Goal: Task Accomplishment & Management: Complete application form

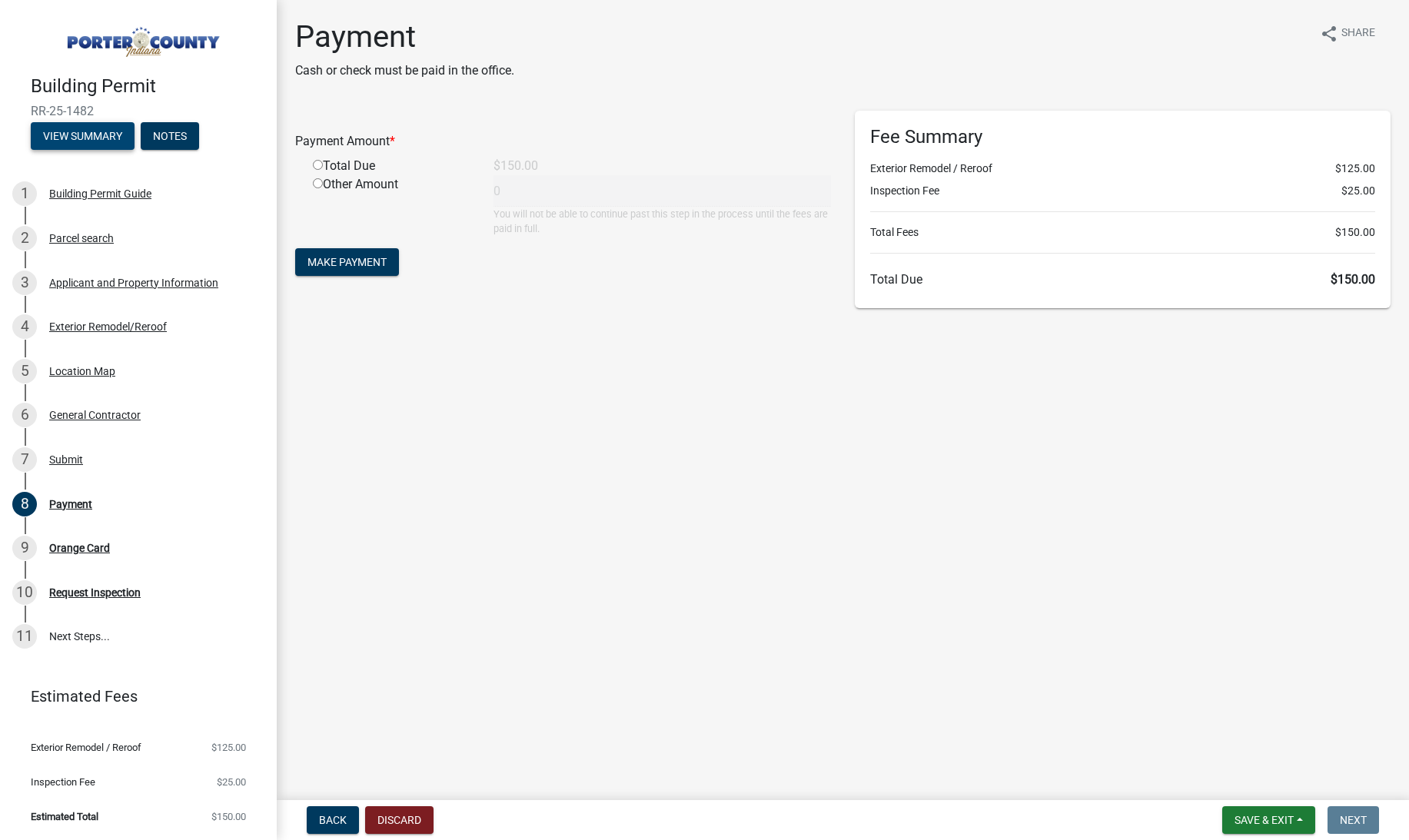
click at [112, 135] on button "View Summary" at bounding box center [83, 135] width 104 height 27
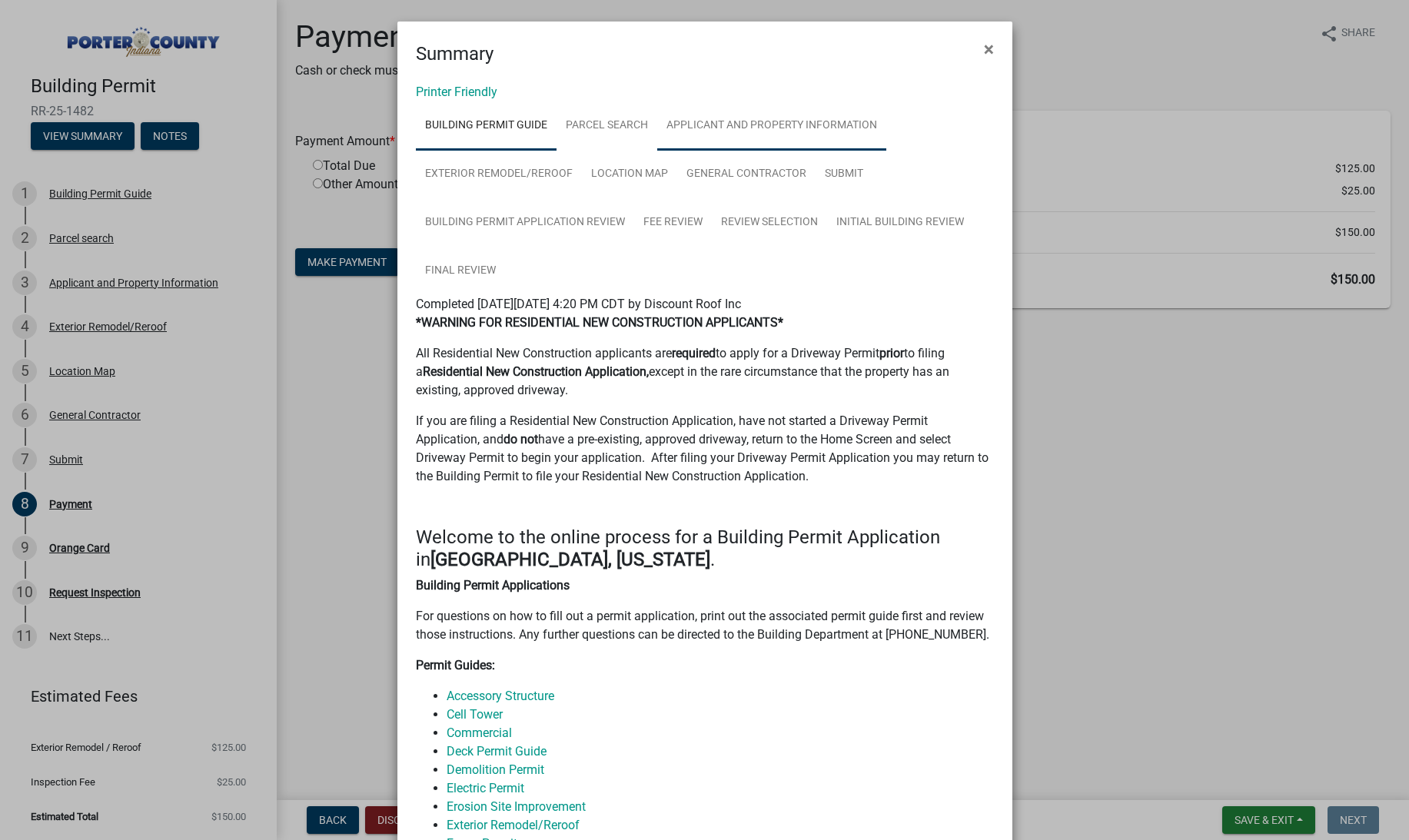
click at [783, 124] on link "Applicant and Property Information" at bounding box center [771, 126] width 229 height 50
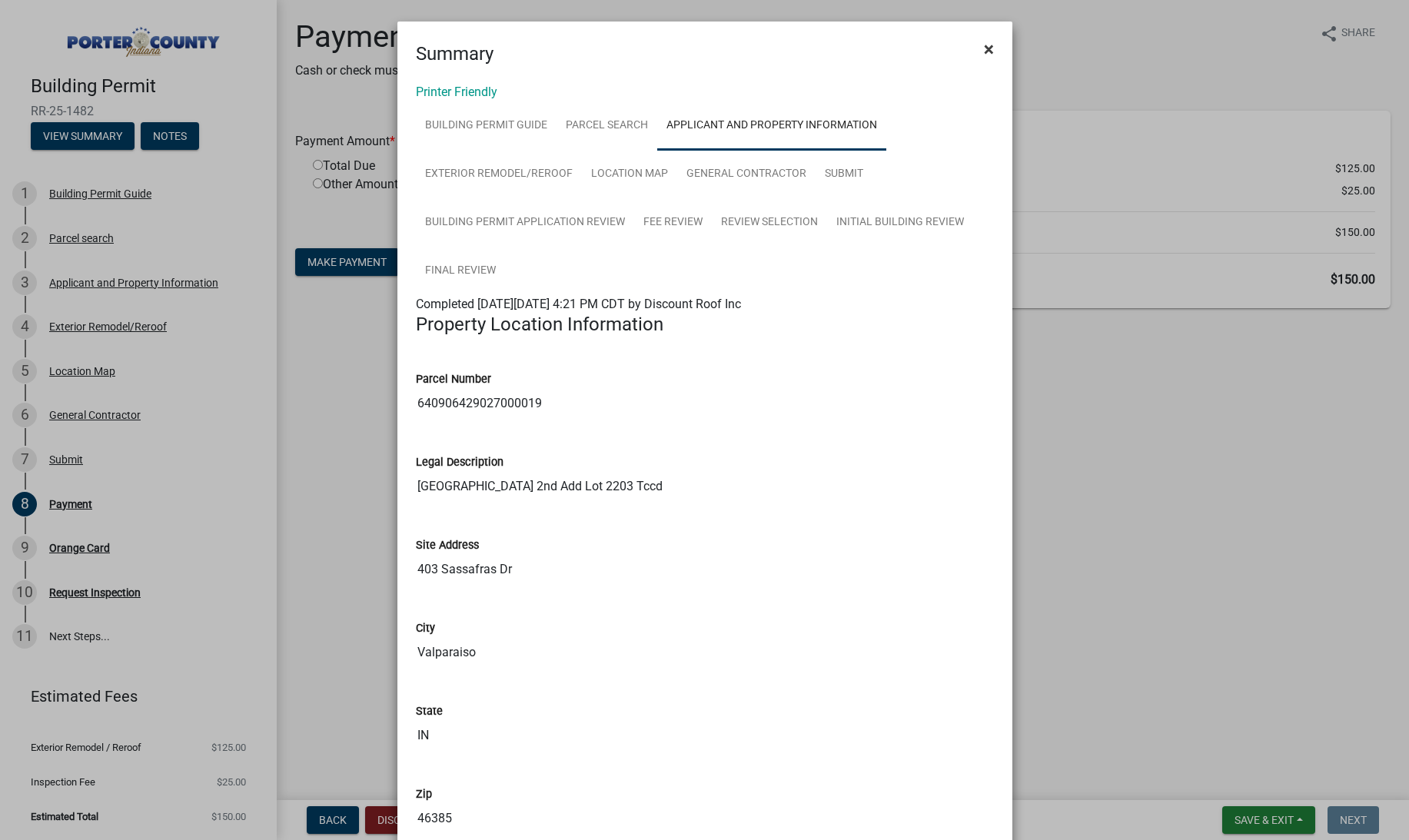
click at [991, 50] on span "×" at bounding box center [989, 50] width 10 height 21
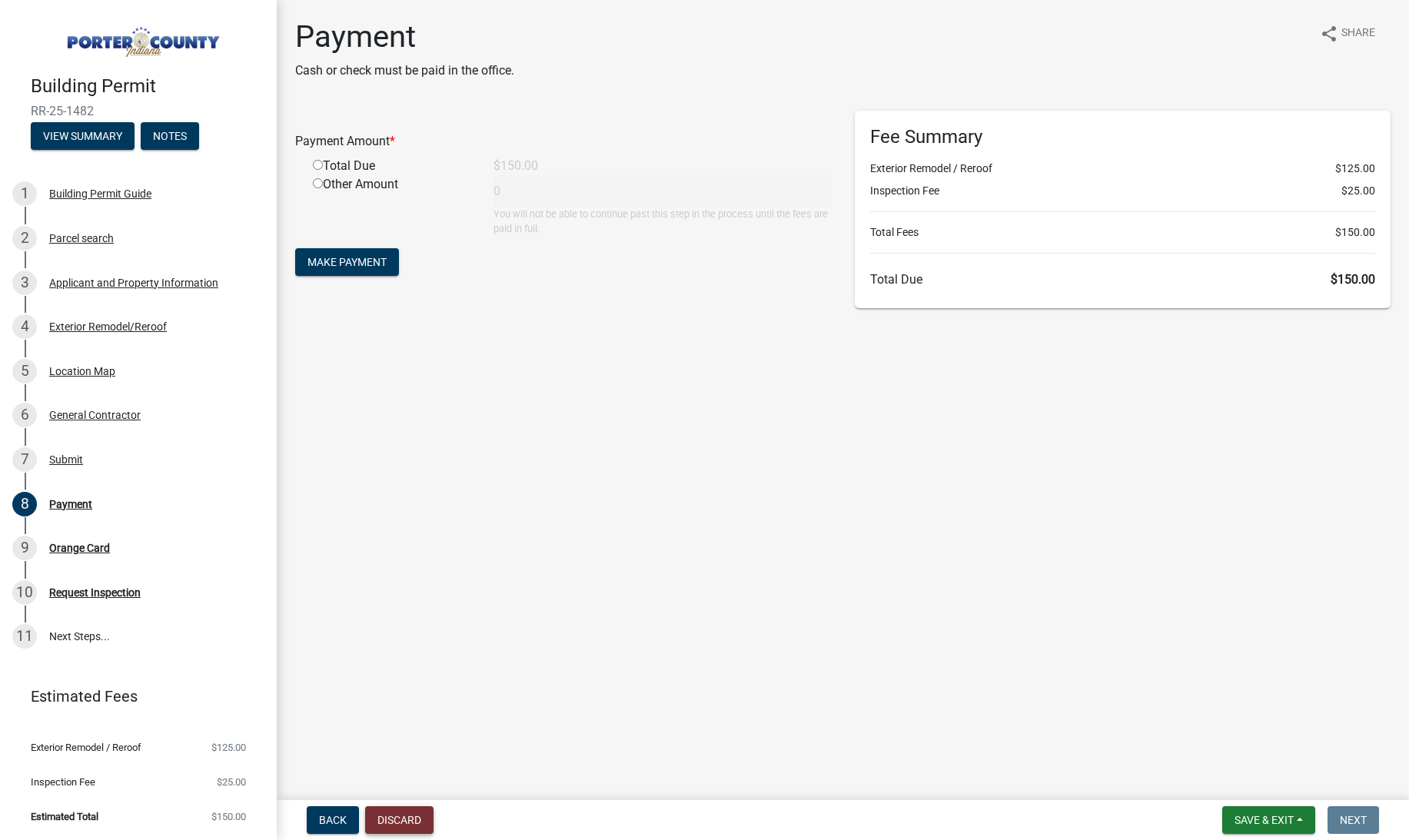
click at [412, 822] on button "Discard" at bounding box center [399, 819] width 69 height 27
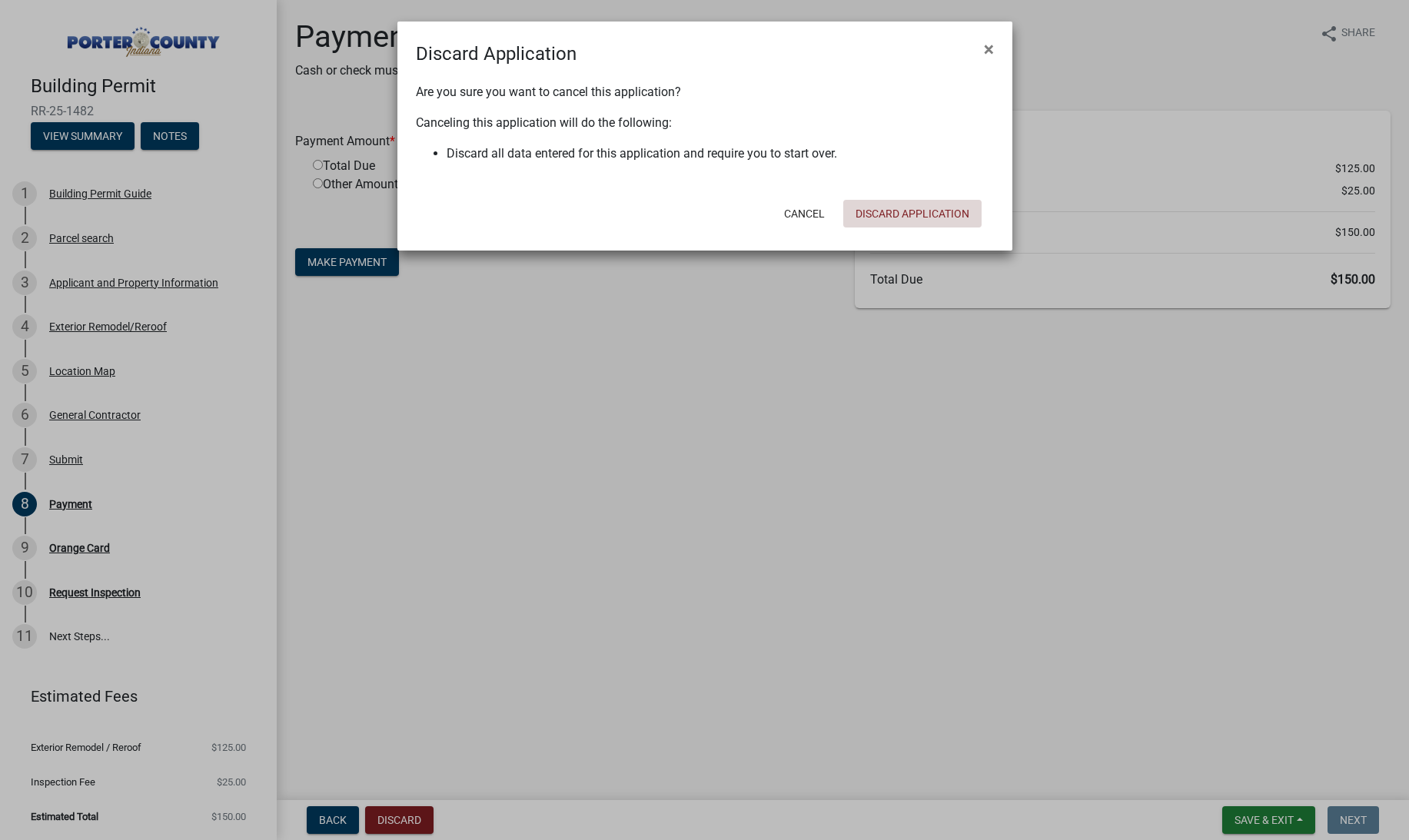
click at [930, 218] on button "Discard Application" at bounding box center [912, 213] width 138 height 27
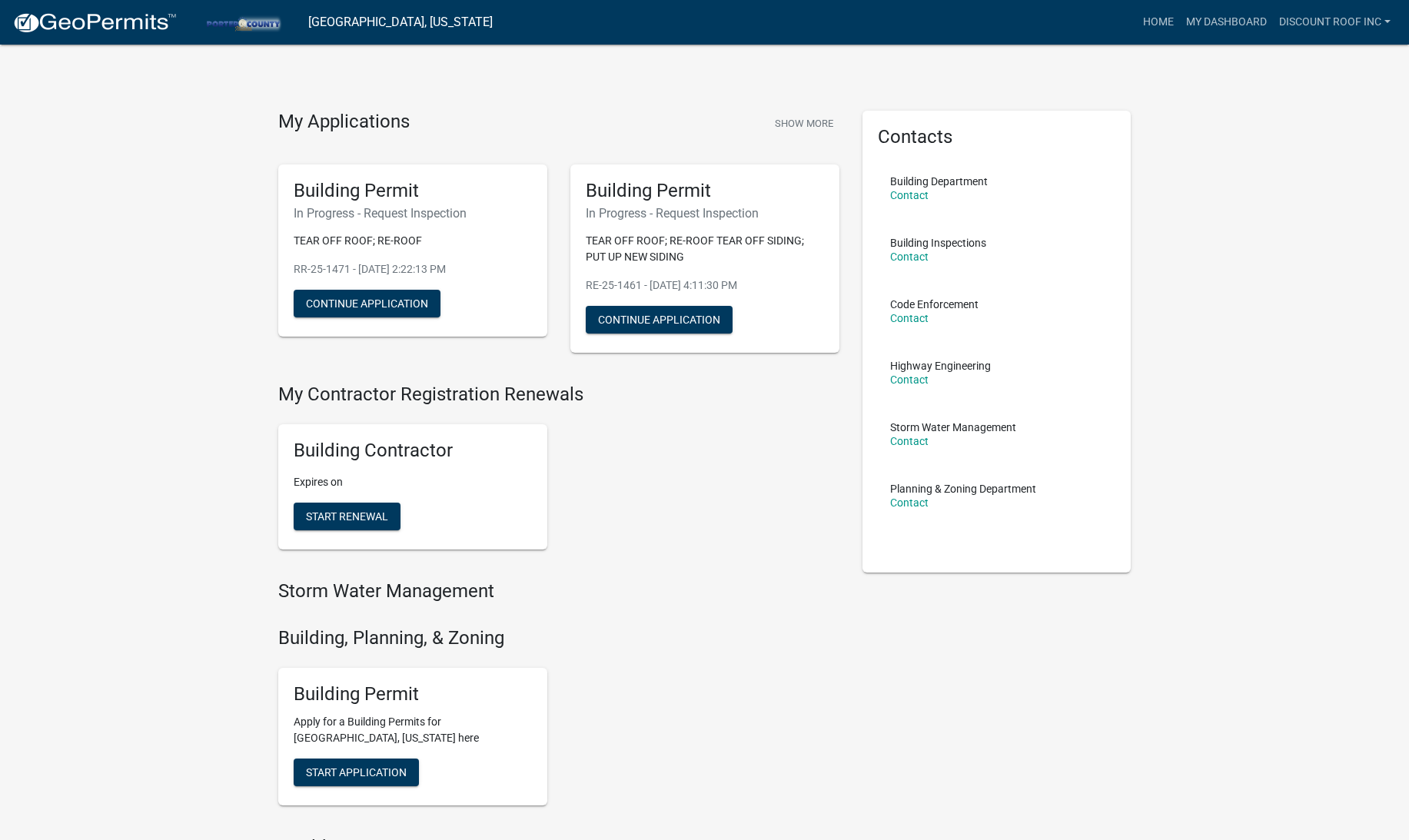
scroll to position [145, 0]
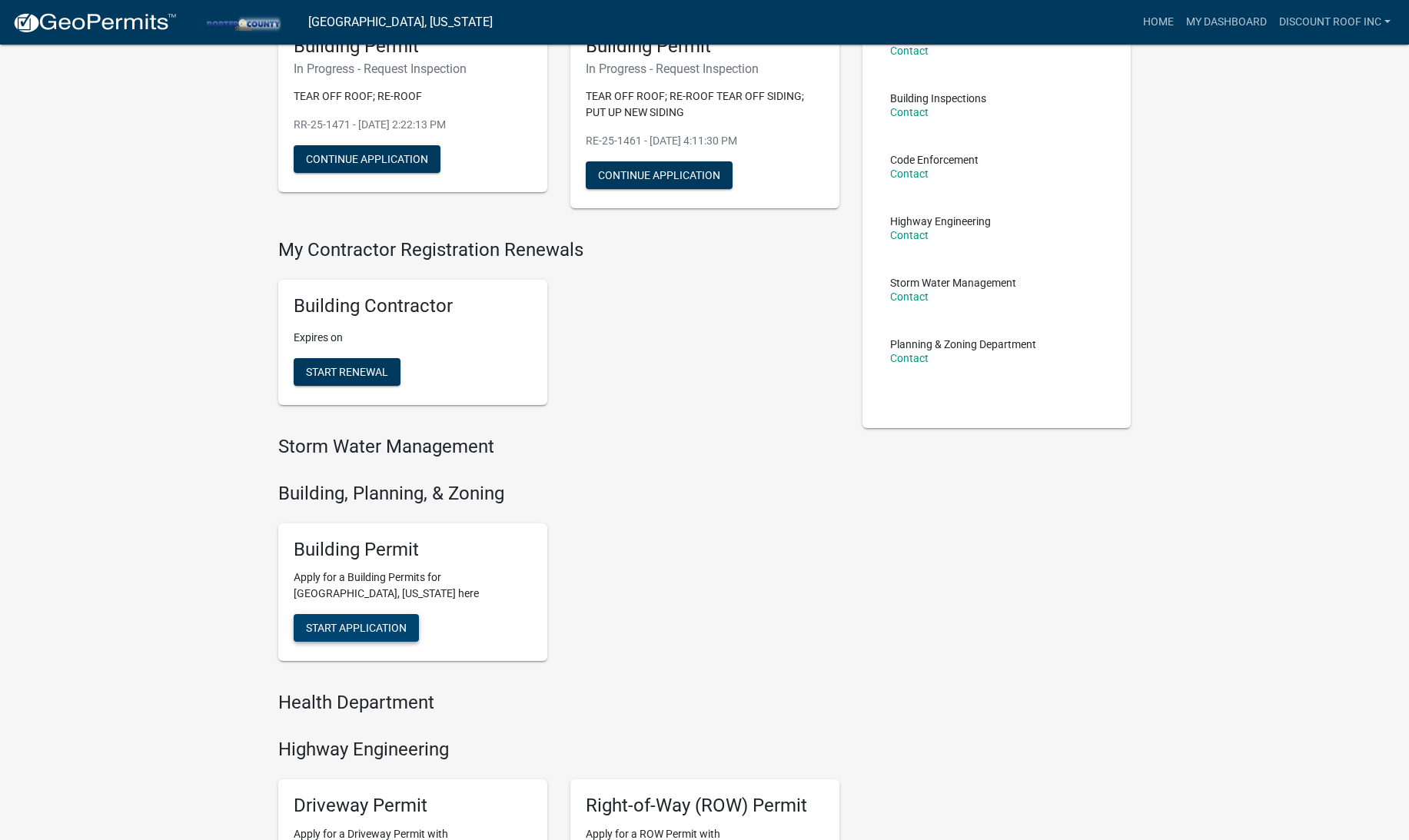
click at [359, 624] on span "Start Application" at bounding box center [356, 628] width 101 height 12
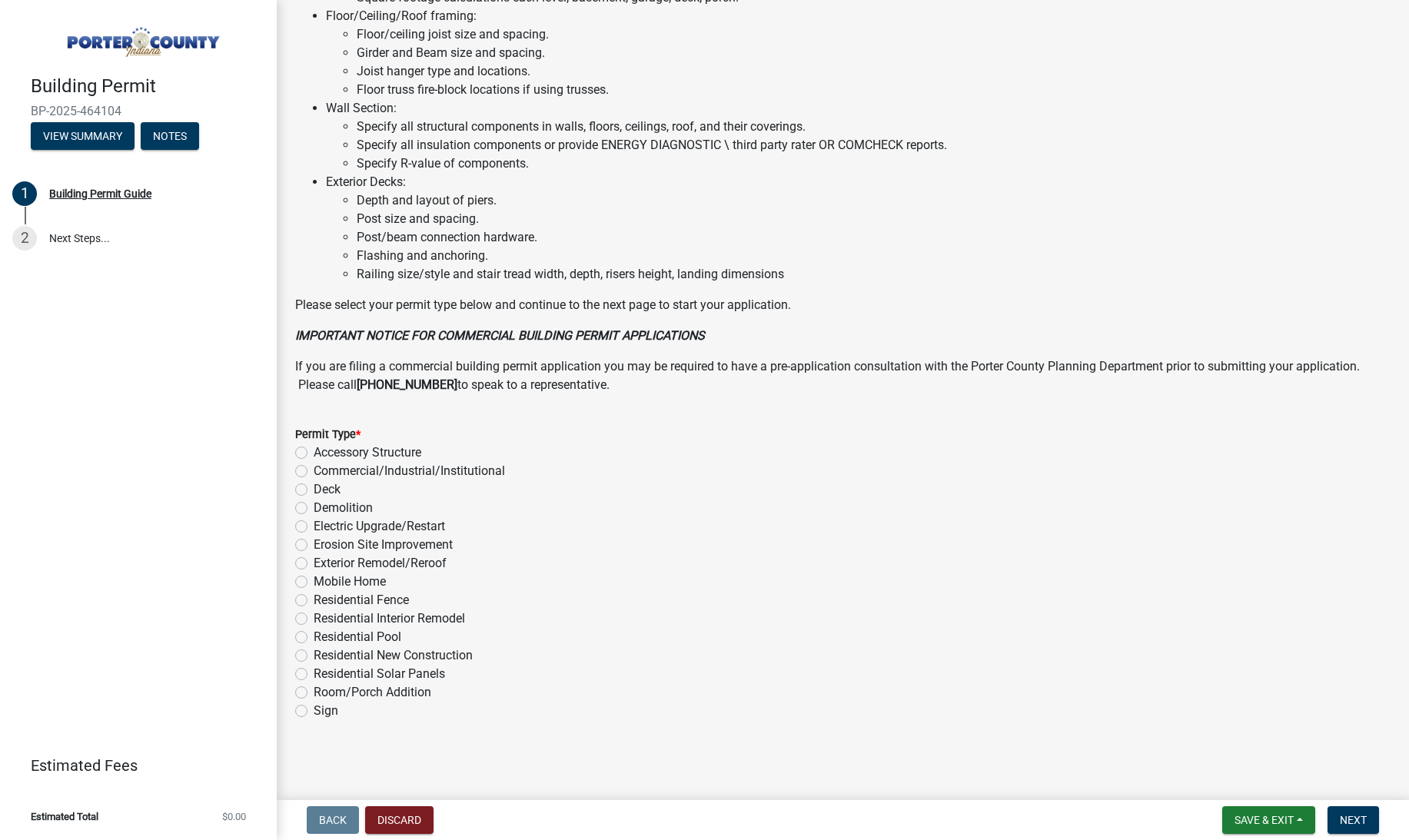
scroll to position [915, 0]
drag, startPoint x: 414, startPoint y: 563, endPoint x: 502, endPoint y: 553, distance: 88.6
click at [416, 562] on label "Exterior Remodel/Reroof" at bounding box center [380, 565] width 133 height 18
click at [324, 562] on input "Exterior Remodel/Reroof" at bounding box center [319, 561] width 10 height 10
radio input "true"
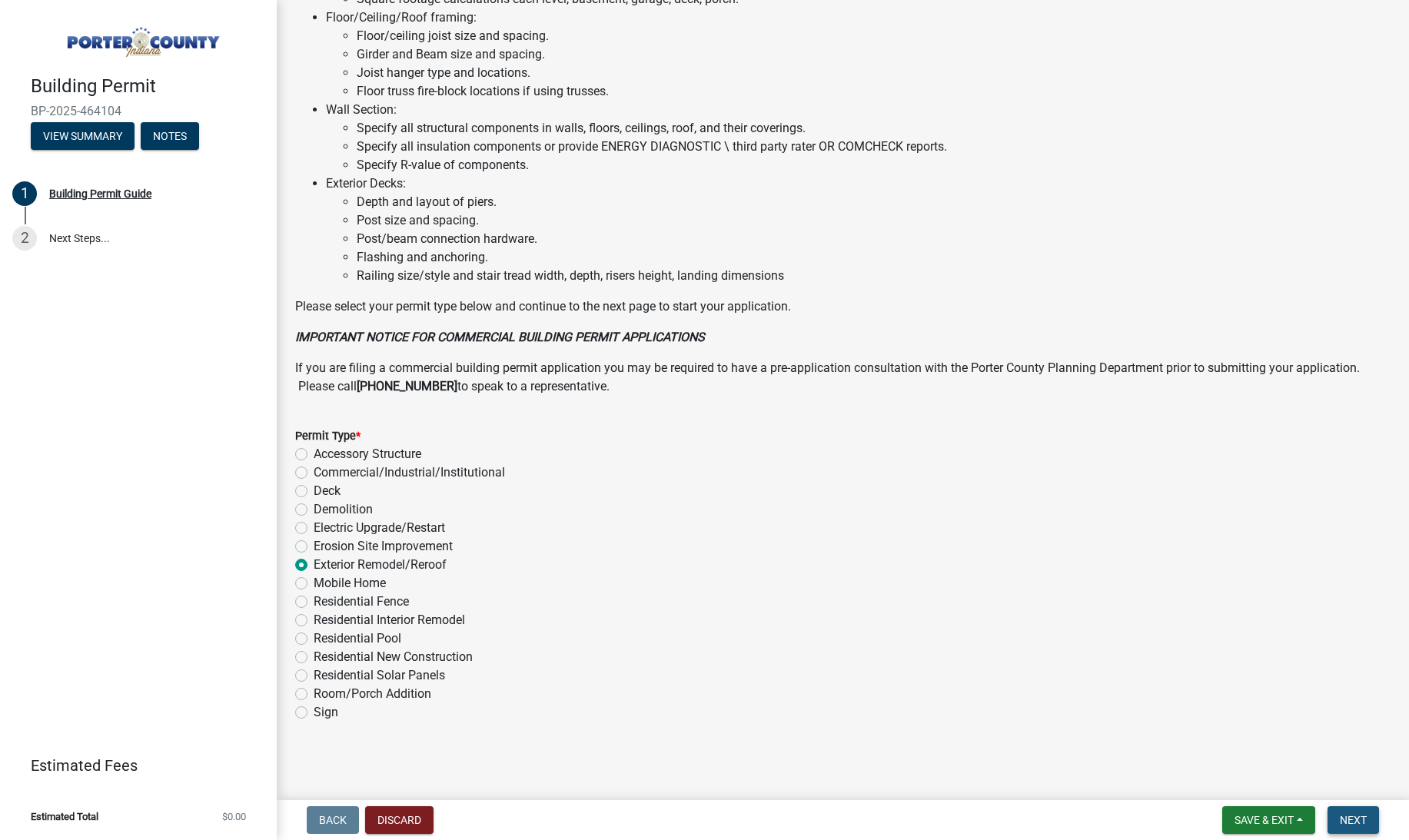
click at [1350, 820] on span "Next" at bounding box center [1354, 819] width 27 height 12
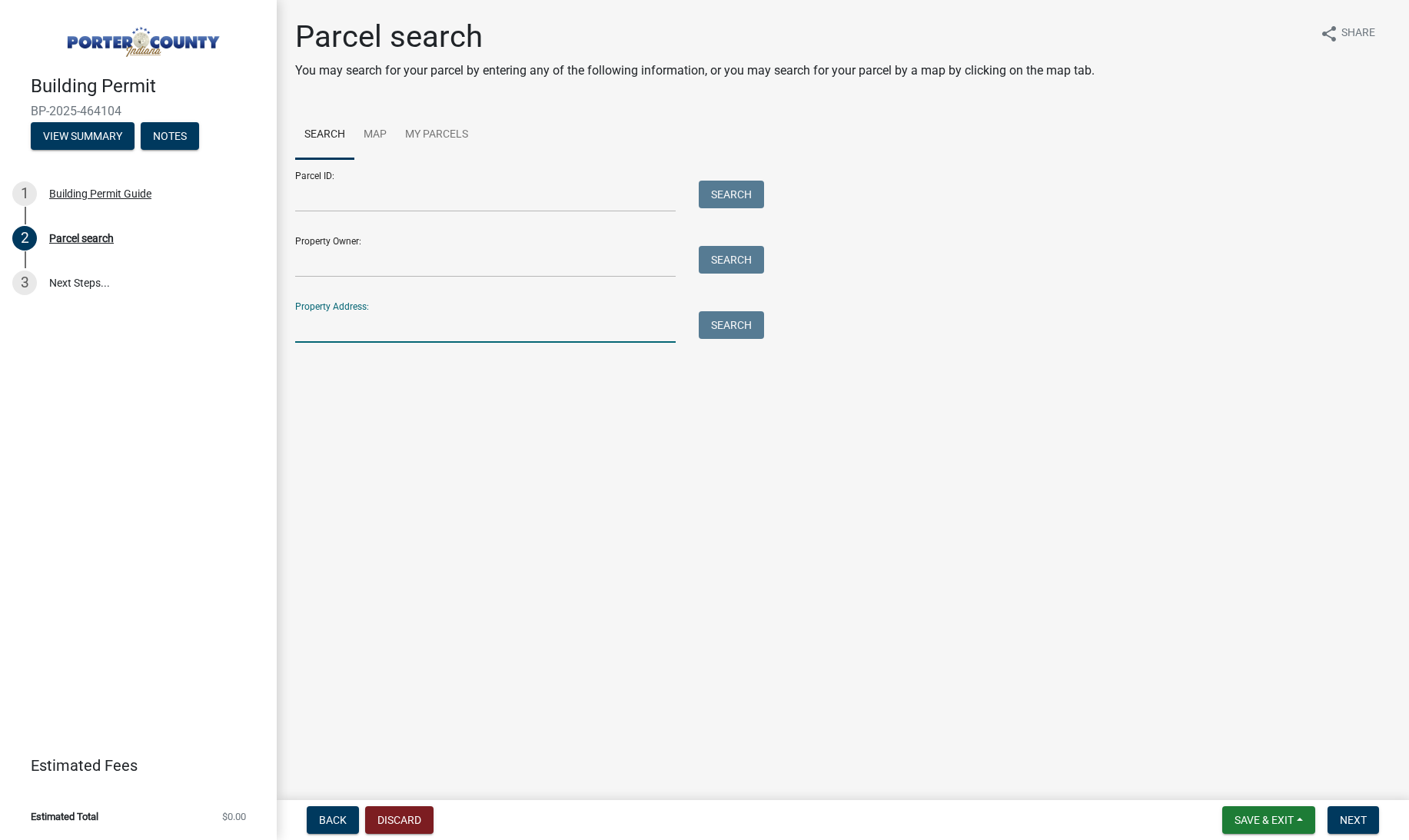
click at [332, 339] on input "Property Address:" at bounding box center [485, 327] width 381 height 31
paste input "83 E 950 N"
type input "83 E 950 N"
click at [717, 339] on div "Search" at bounding box center [728, 327] width 81 height 31
click at [719, 334] on button "Search" at bounding box center [731, 325] width 65 height 27
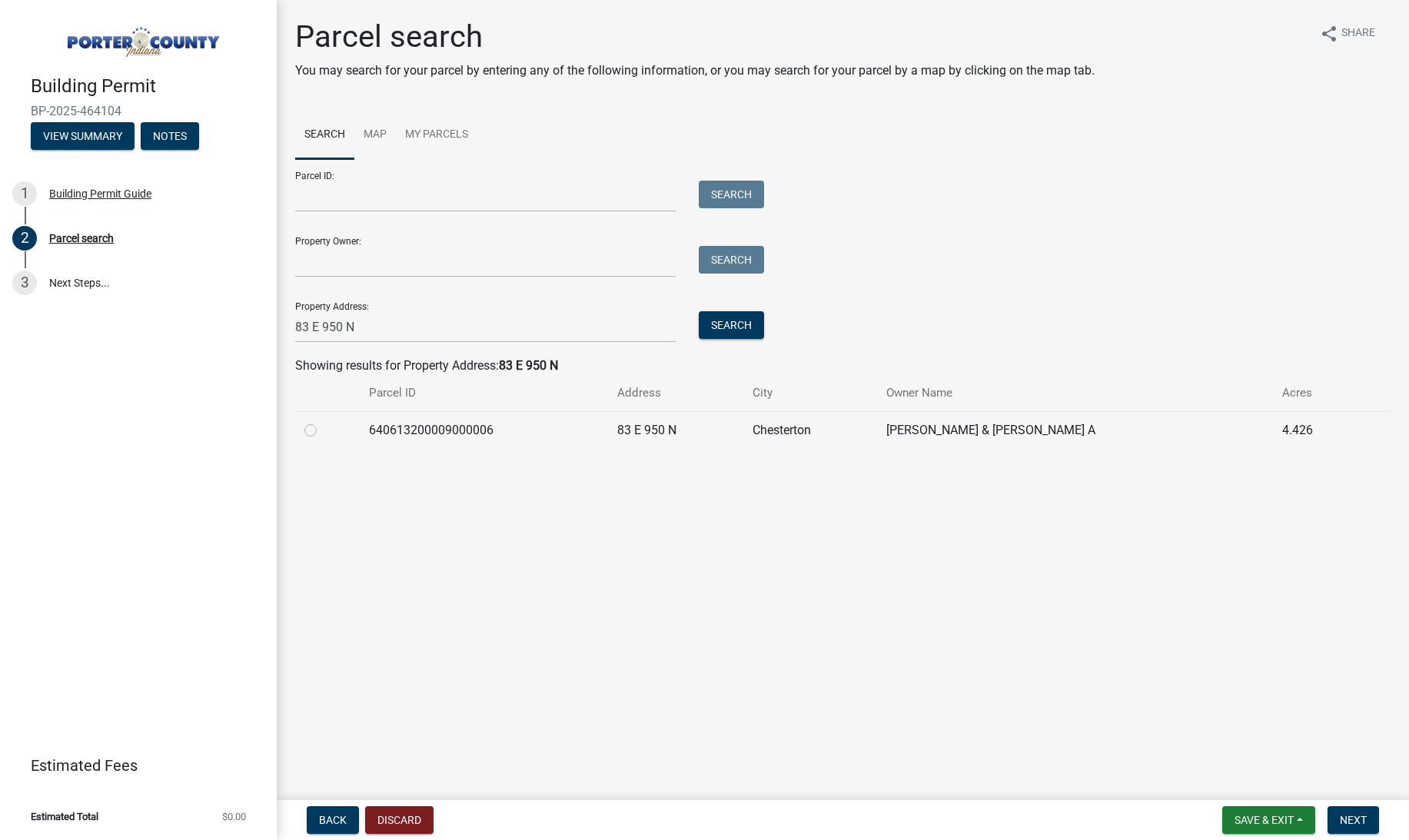
click at [323, 421] on label at bounding box center [323, 421] width 0 height 0
click at [323, 431] on input "radio" at bounding box center [328, 426] width 10 height 10
radio input "true"
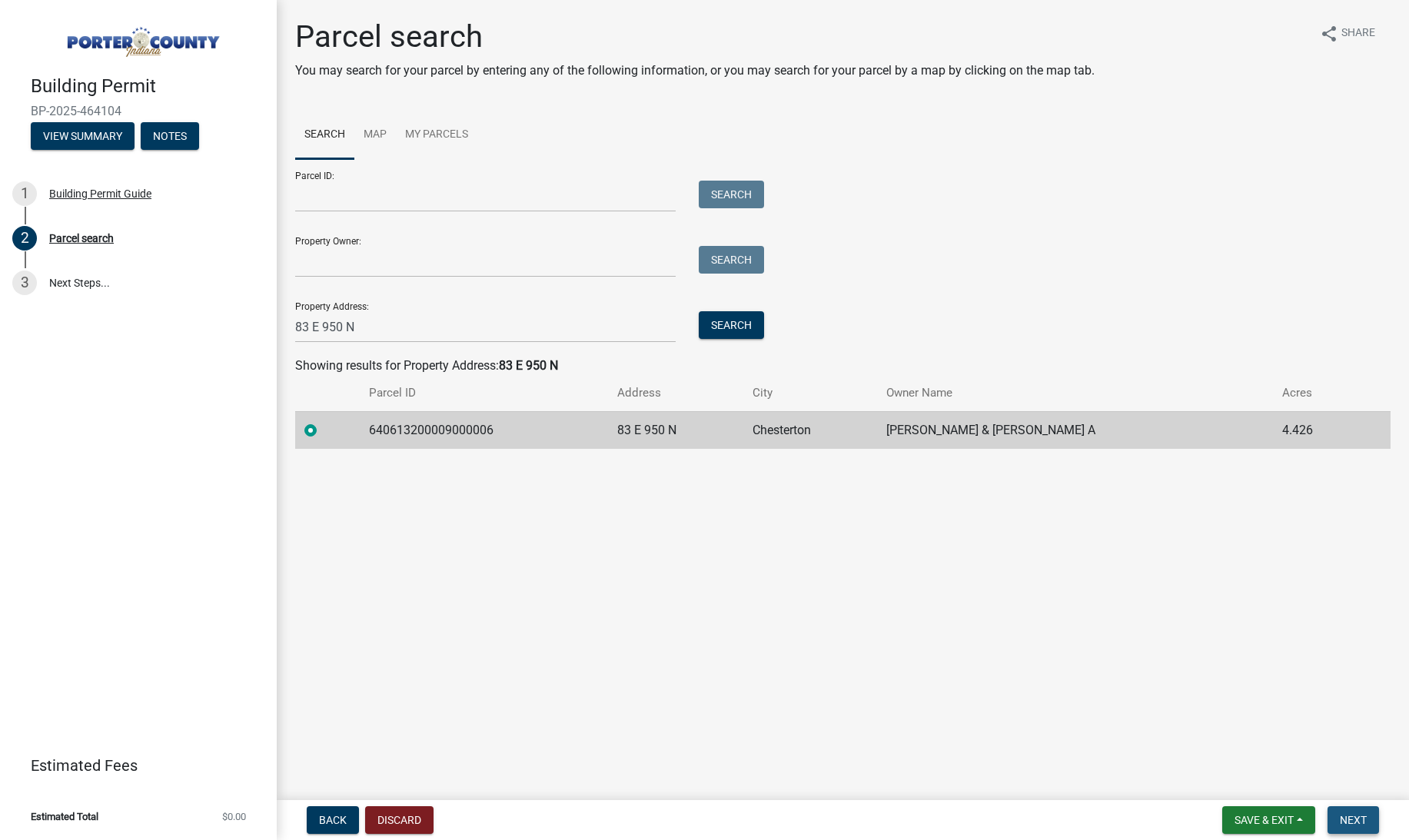
click at [1337, 824] on button "Next" at bounding box center [1354, 819] width 51 height 27
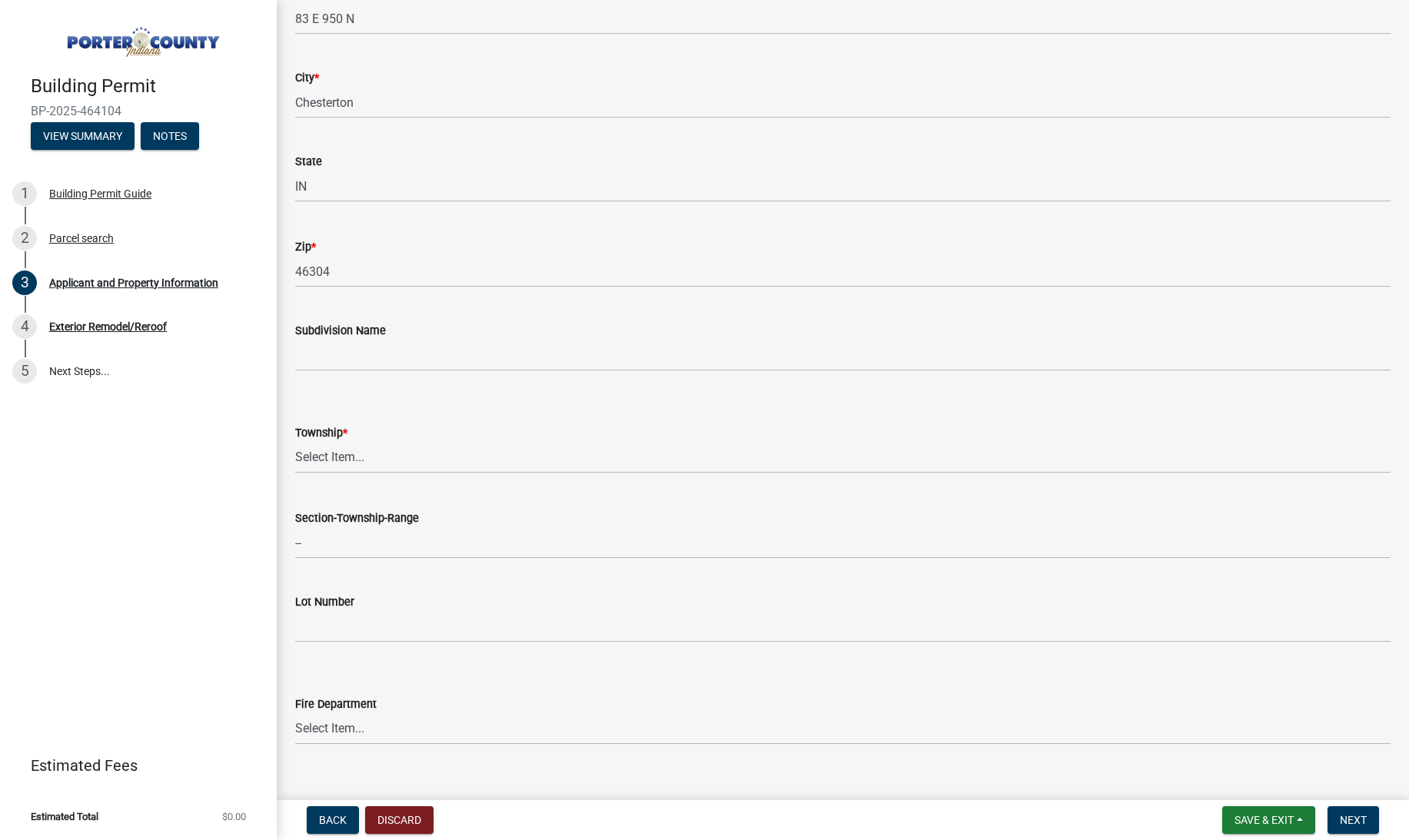
scroll to position [326, 0]
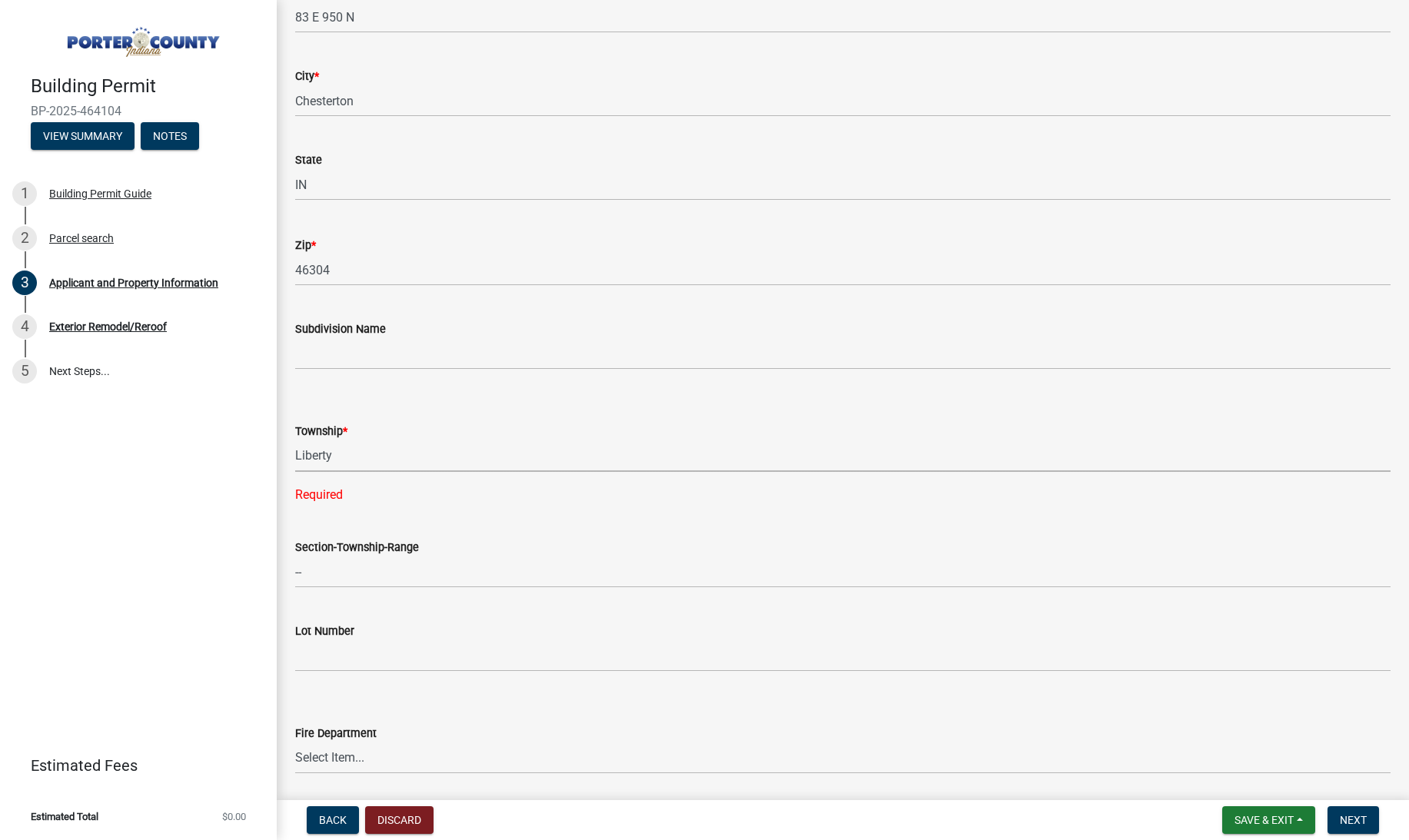
select select "403f4b3c-c23a-4b9f-b6b7-b4f73366513c"
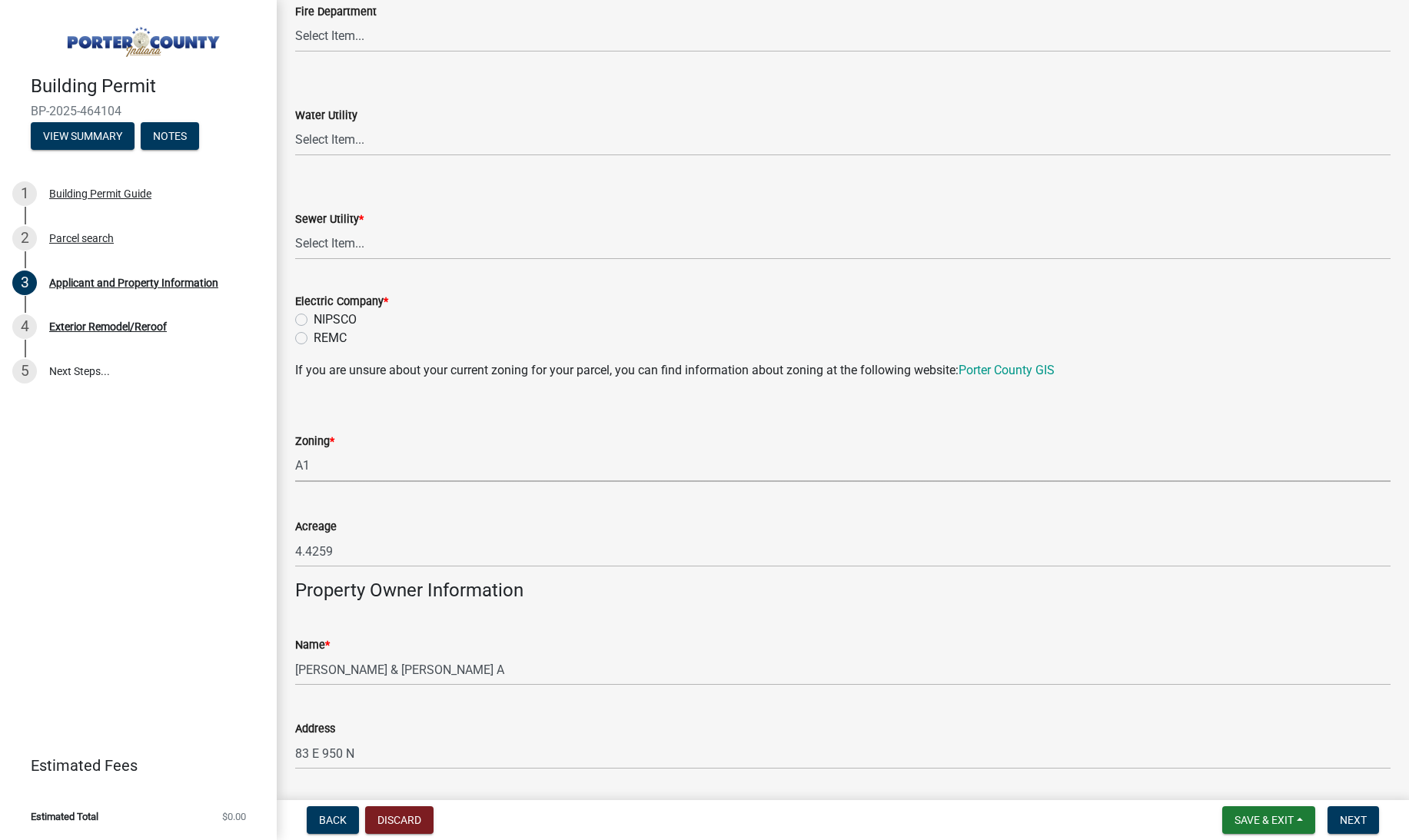
select select "271bd504-2c49-4a3f-937e-0db1d3436bac"
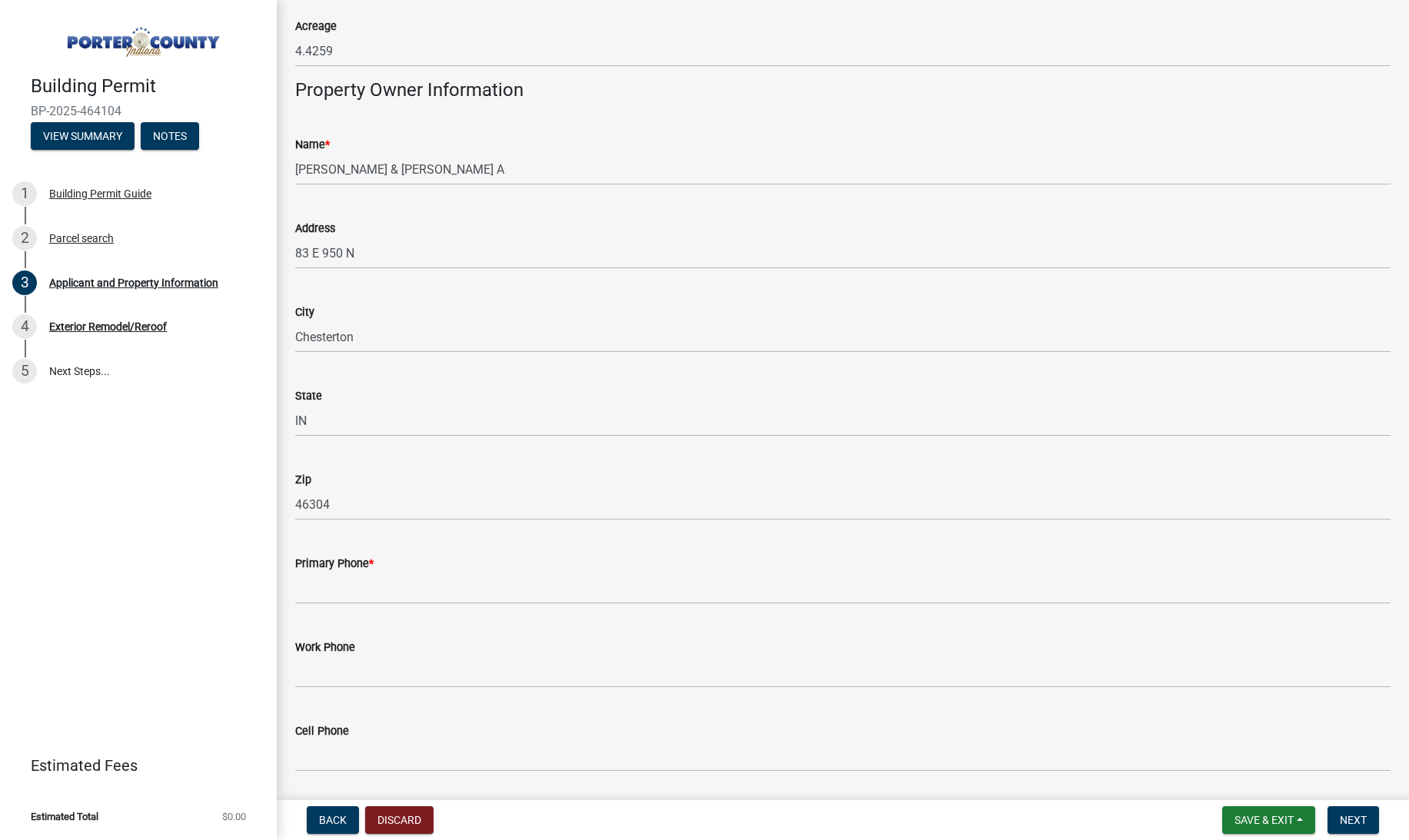
scroll to position [1587, 0]
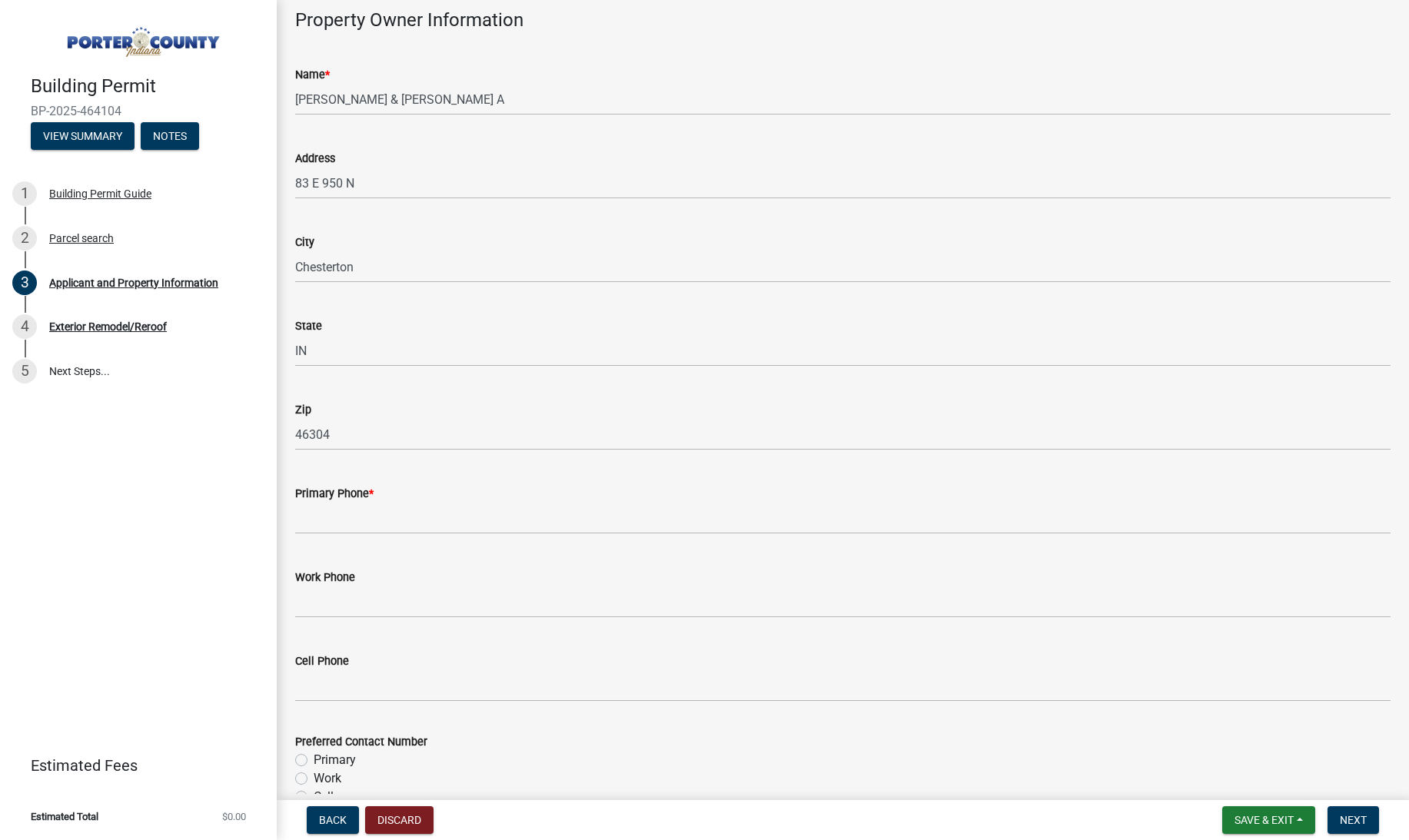
click at [374, 494] on span "*" at bounding box center [372, 494] width 5 height 13
click at [374, 502] on input "Primary Phone *" at bounding box center [843, 518] width 1096 height 31
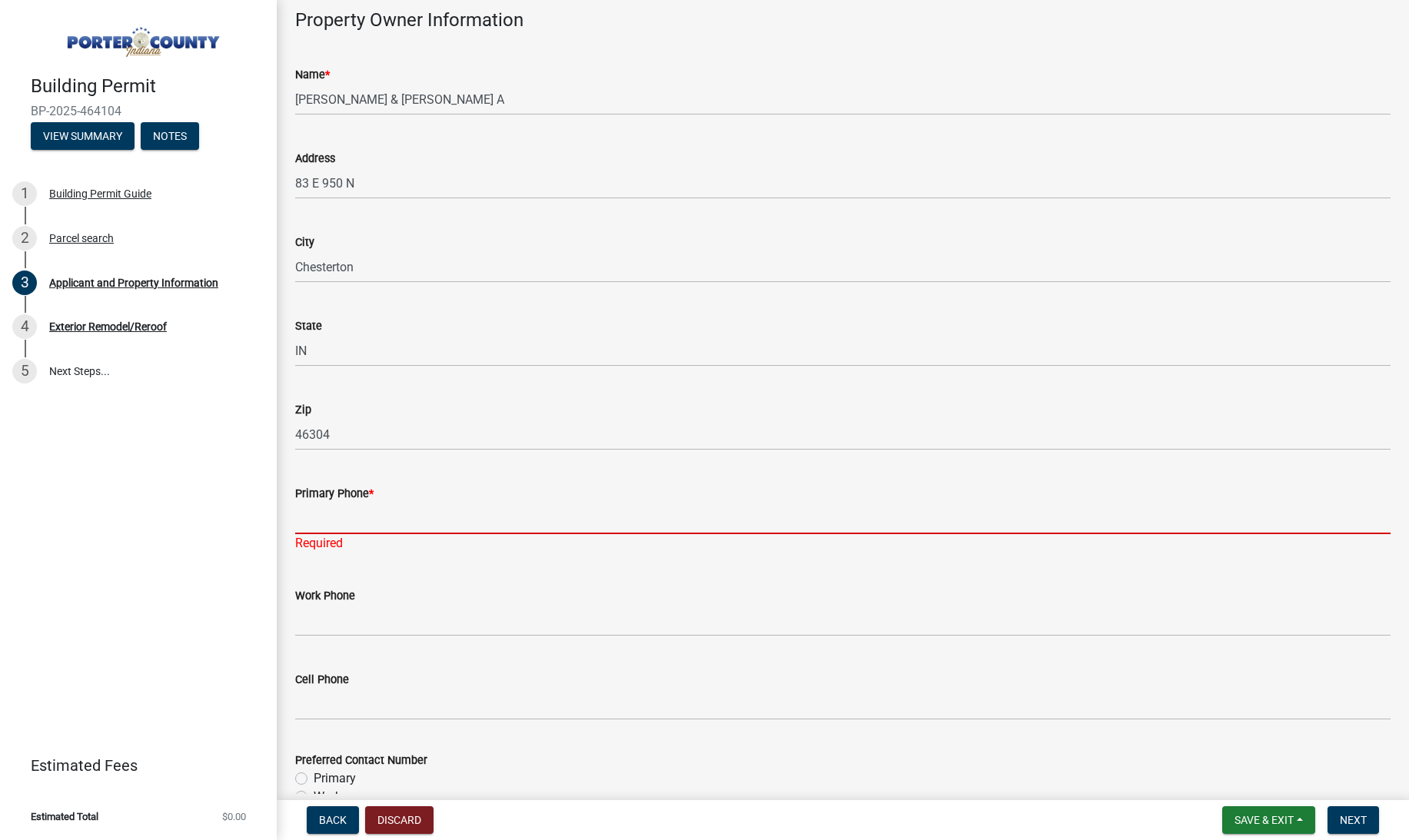
paste input "[PHONE_NUMBER] : mobile"
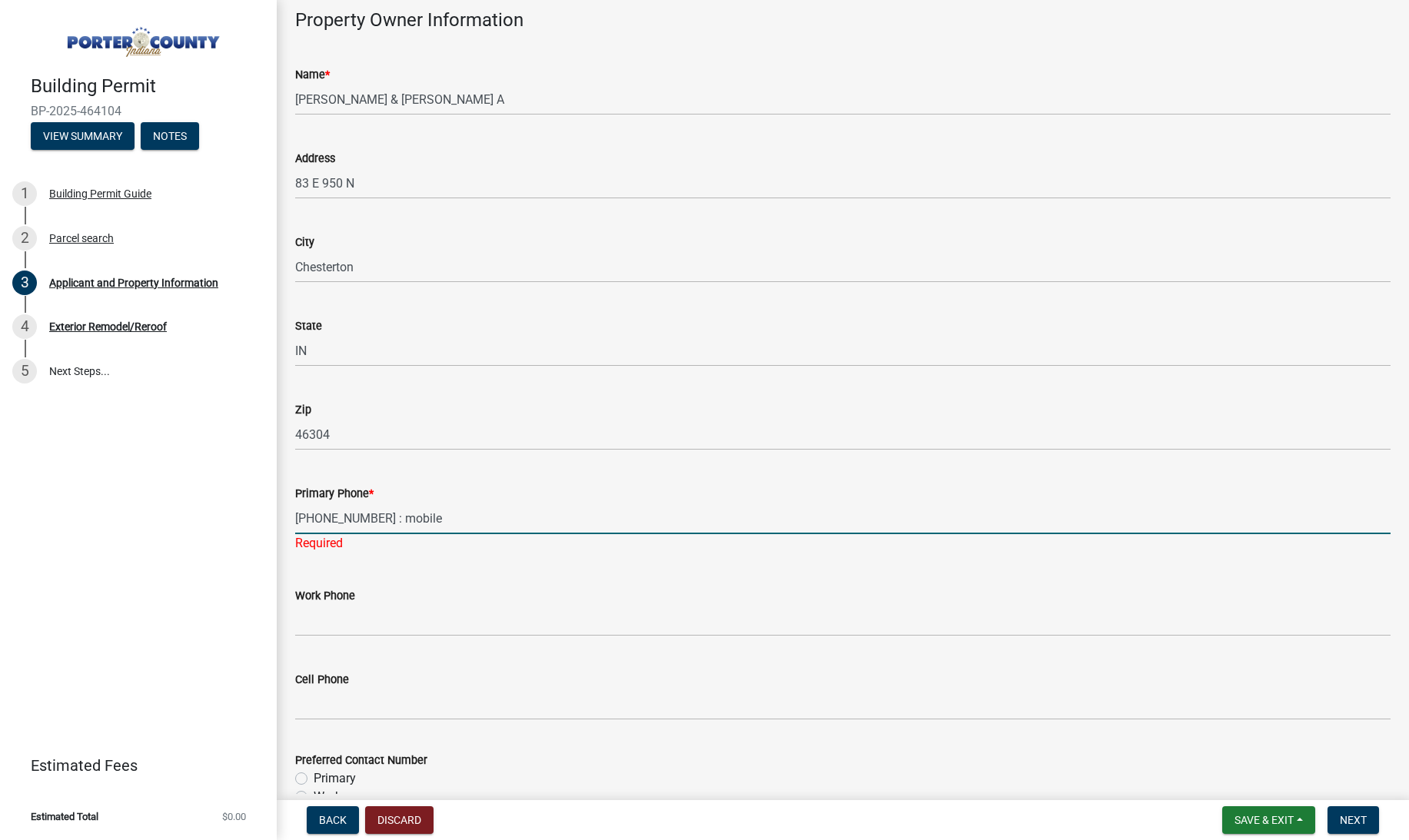
drag, startPoint x: 431, startPoint y: 514, endPoint x: 382, endPoint y: 519, distance: 49.3
click at [382, 519] on input "[PHONE_NUMBER] : mobile" at bounding box center [843, 518] width 1096 height 31
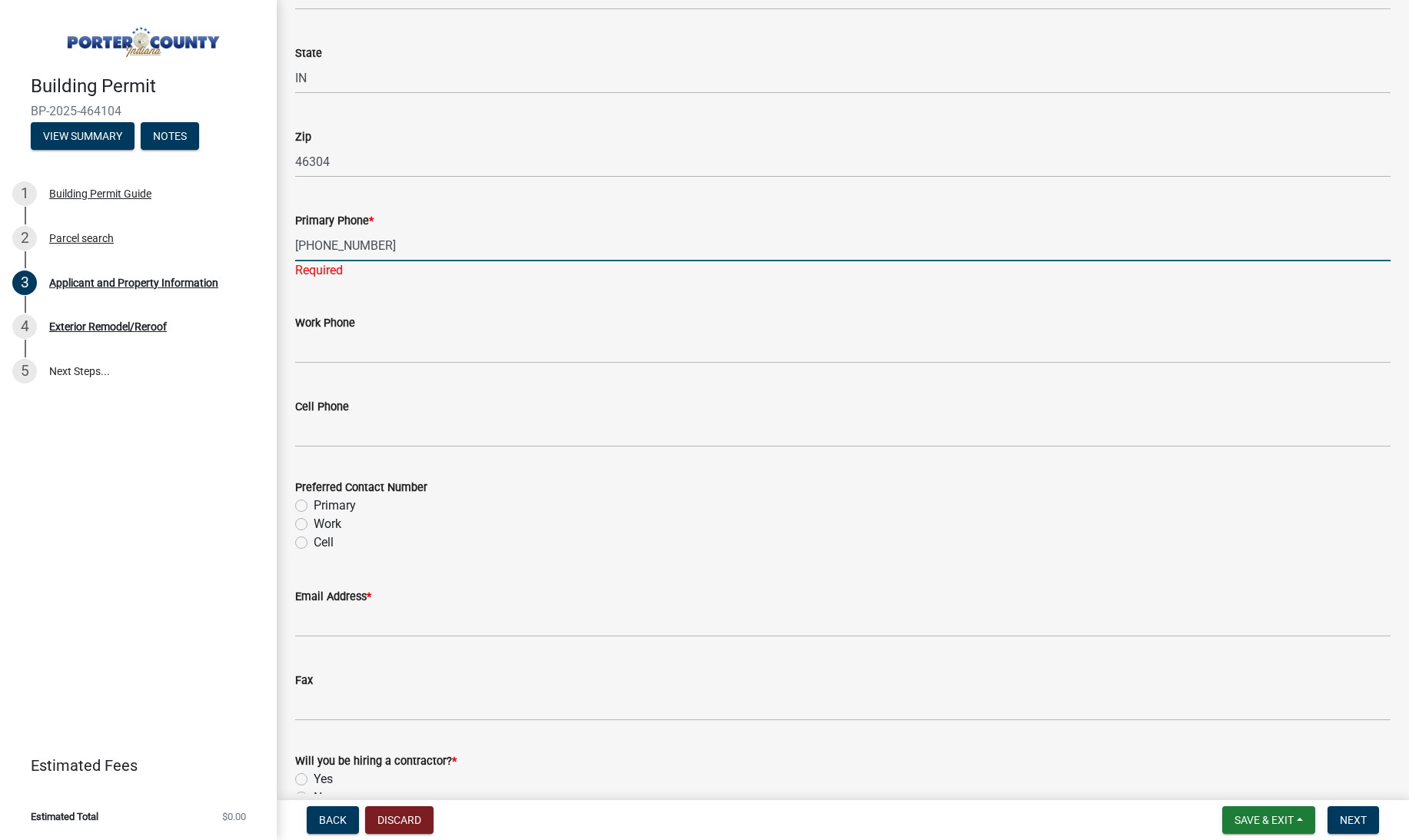
scroll to position [1916, 0]
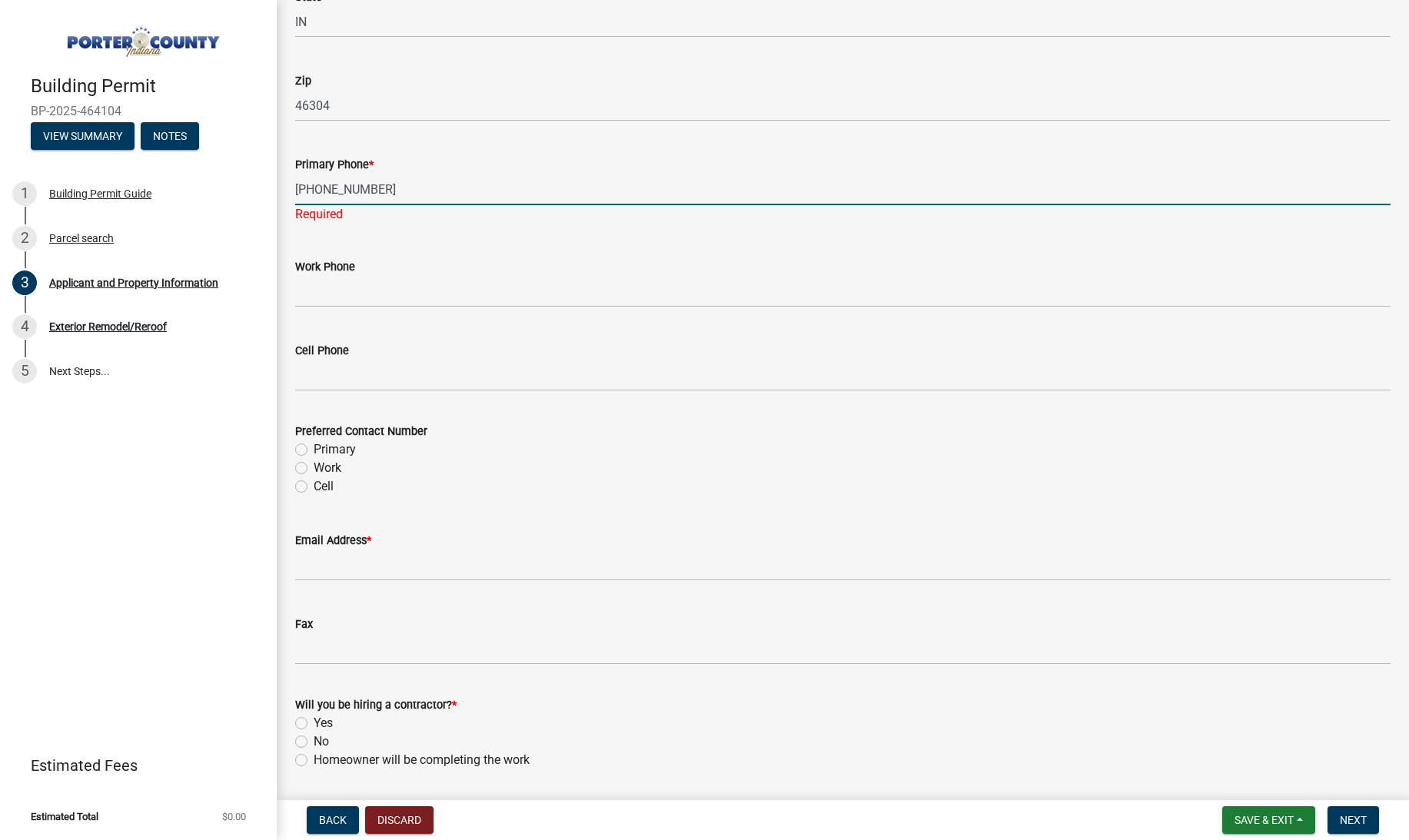
type input "[PHONE_NUMBER]"
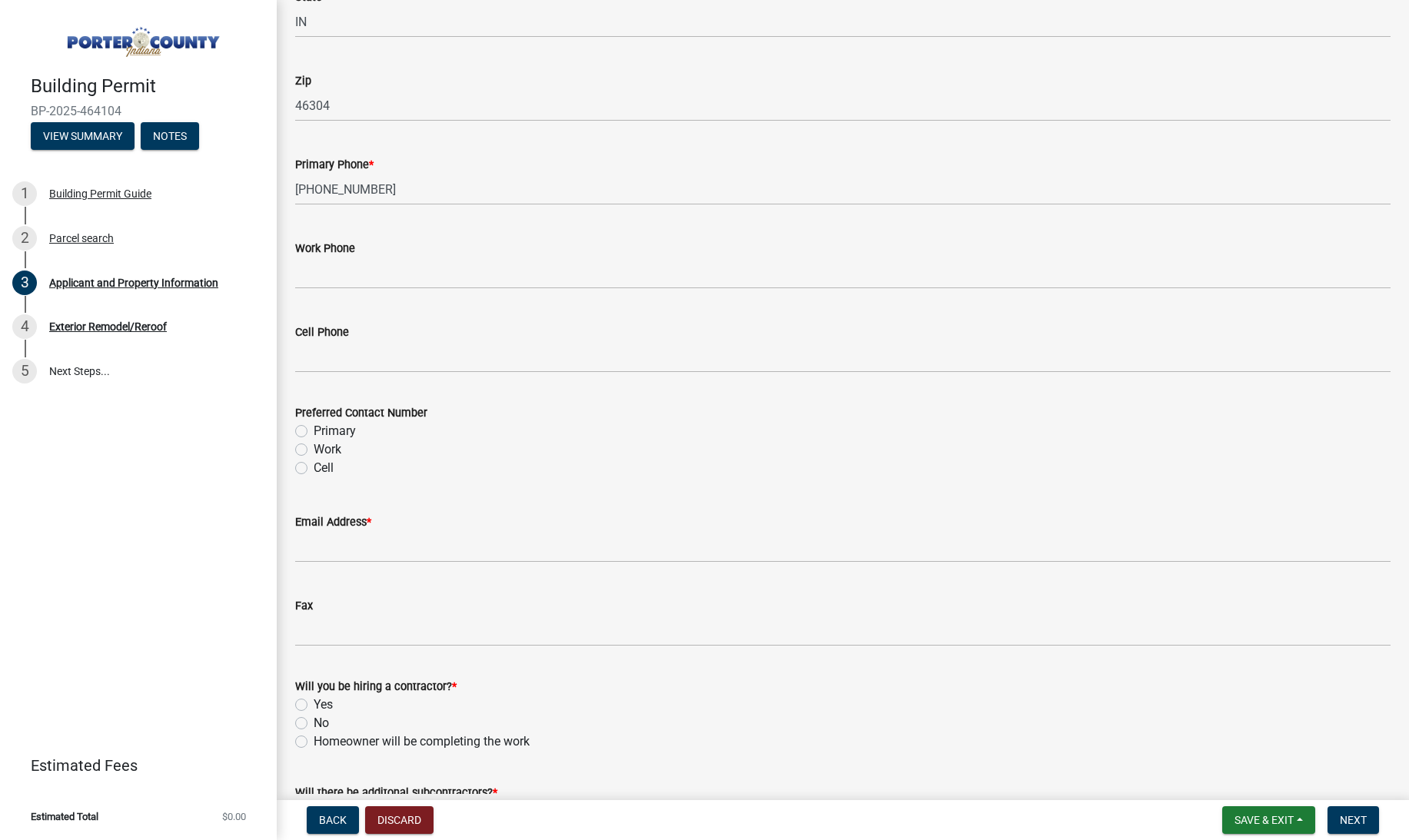
click at [338, 451] on div "Preferred Contact Number Primary Work Cell" at bounding box center [843, 439] width 1096 height 74
click at [326, 431] on label "Primary" at bounding box center [335, 431] width 42 height 18
click at [324, 431] on input "Primary" at bounding box center [319, 427] width 10 height 10
radio input "true"
click at [348, 563] on wm-data-entity-input "Email Address *" at bounding box center [843, 533] width 1096 height 83
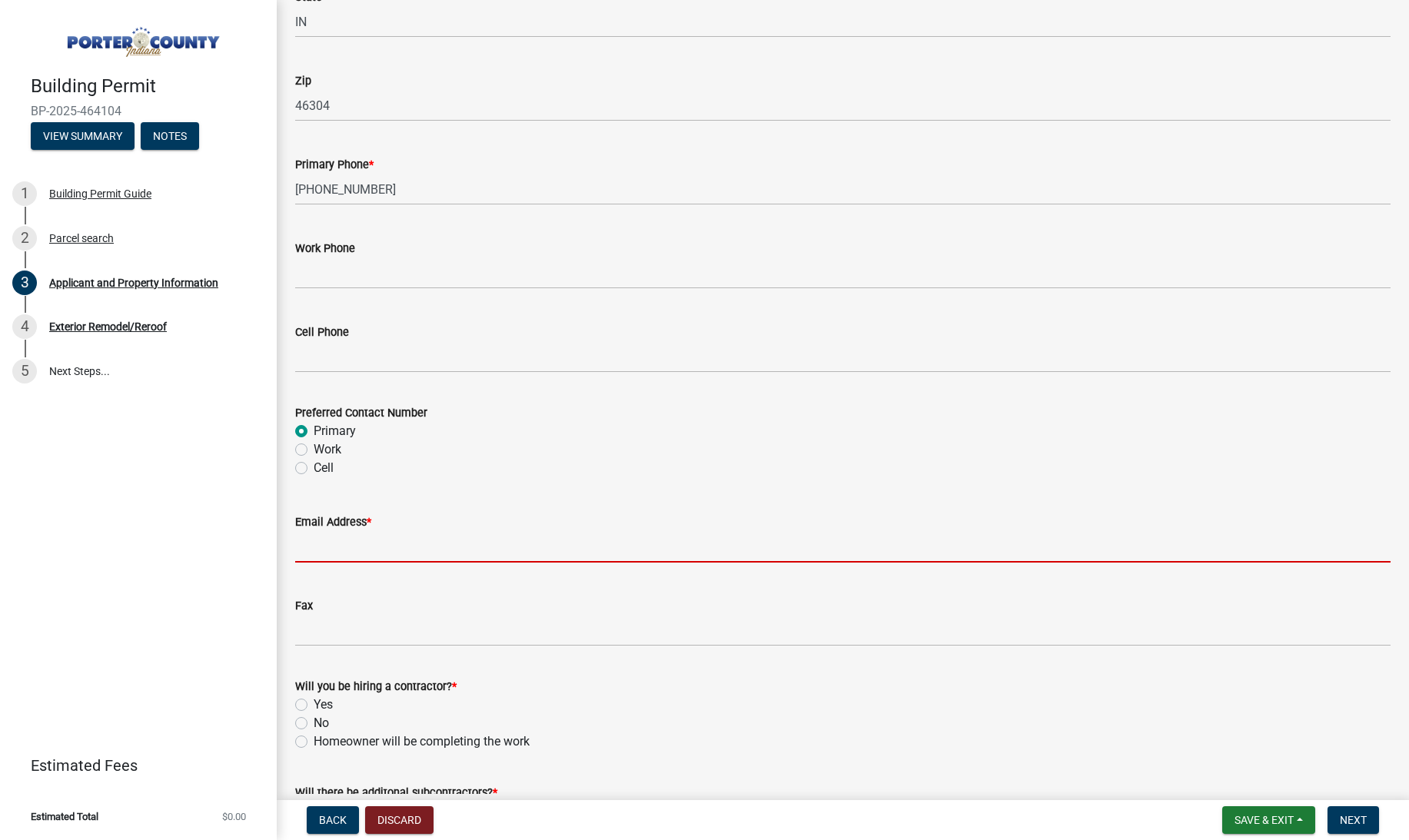
click at [353, 551] on input "Email Address *" at bounding box center [843, 547] width 1096 height 31
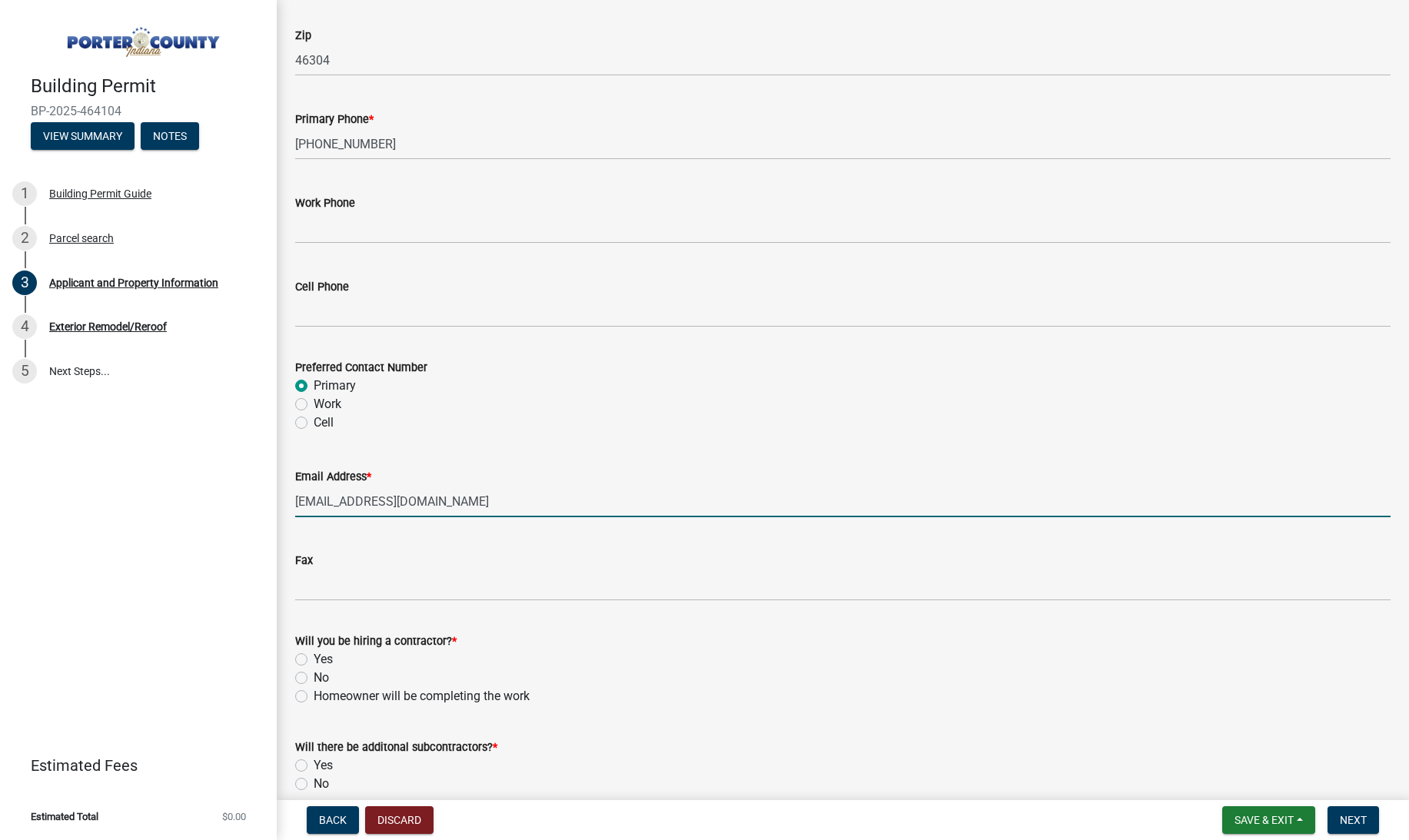
scroll to position [1971, 0]
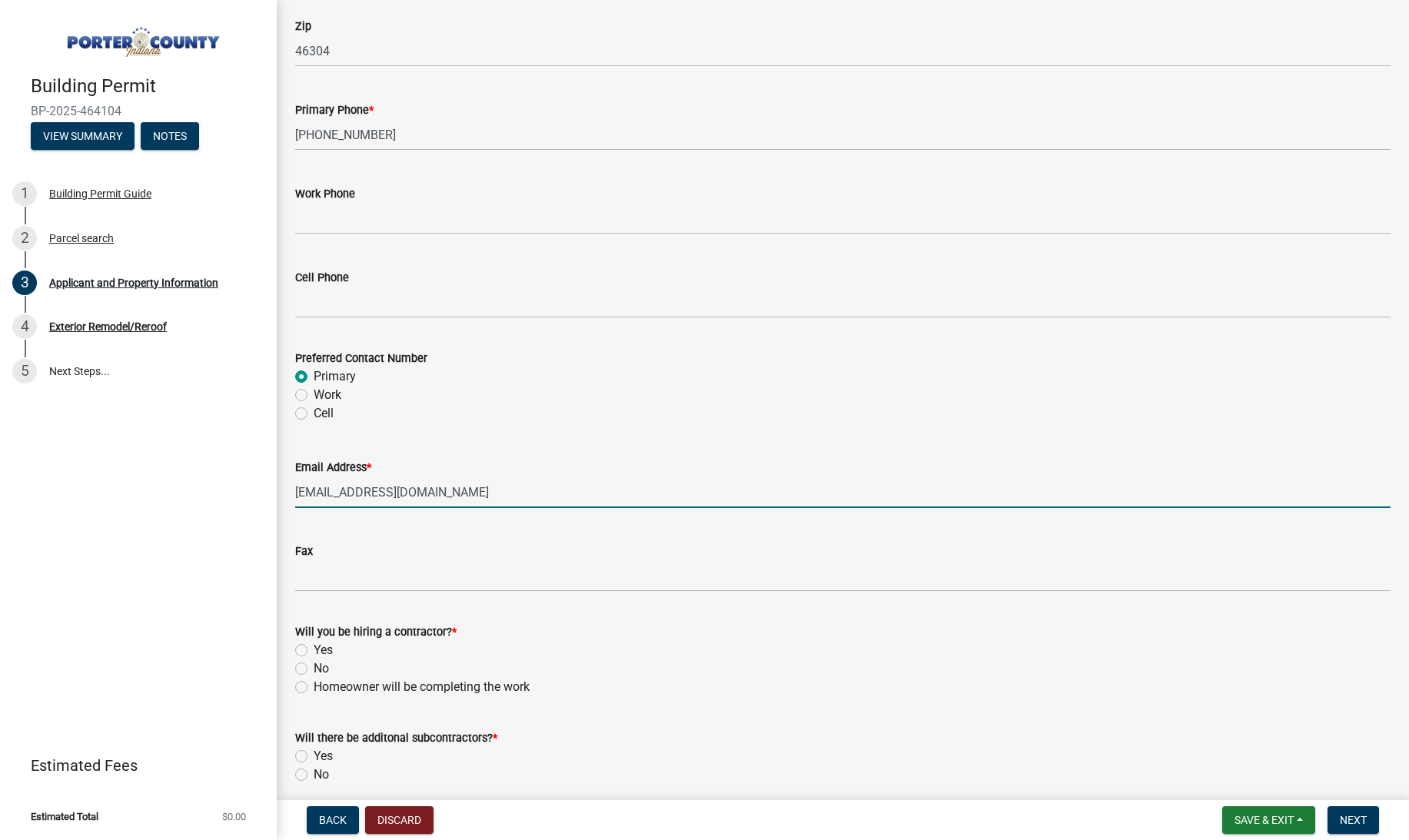
type input "[EMAIL_ADDRESS][DOMAIN_NAME]"
click at [324, 651] on label "Yes" at bounding box center [323, 650] width 19 height 18
click at [324, 651] on input "Yes" at bounding box center [319, 646] width 10 height 10
radio input "true"
click at [323, 776] on label "No" at bounding box center [321, 775] width 16 height 18
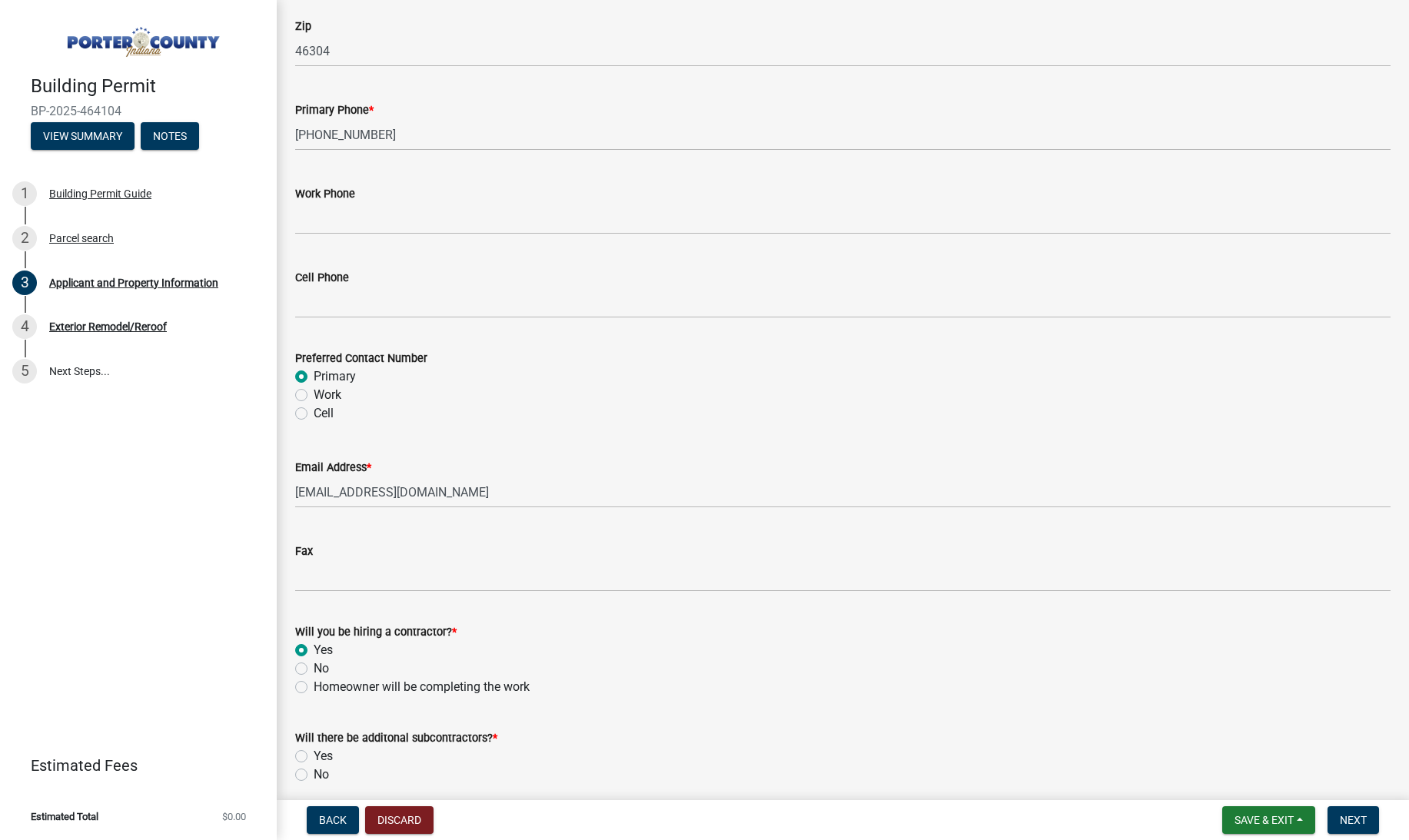
click at [323, 776] on input "No" at bounding box center [319, 771] width 10 height 10
radio input "true"
click at [1350, 814] on span "Next" at bounding box center [1354, 819] width 27 height 12
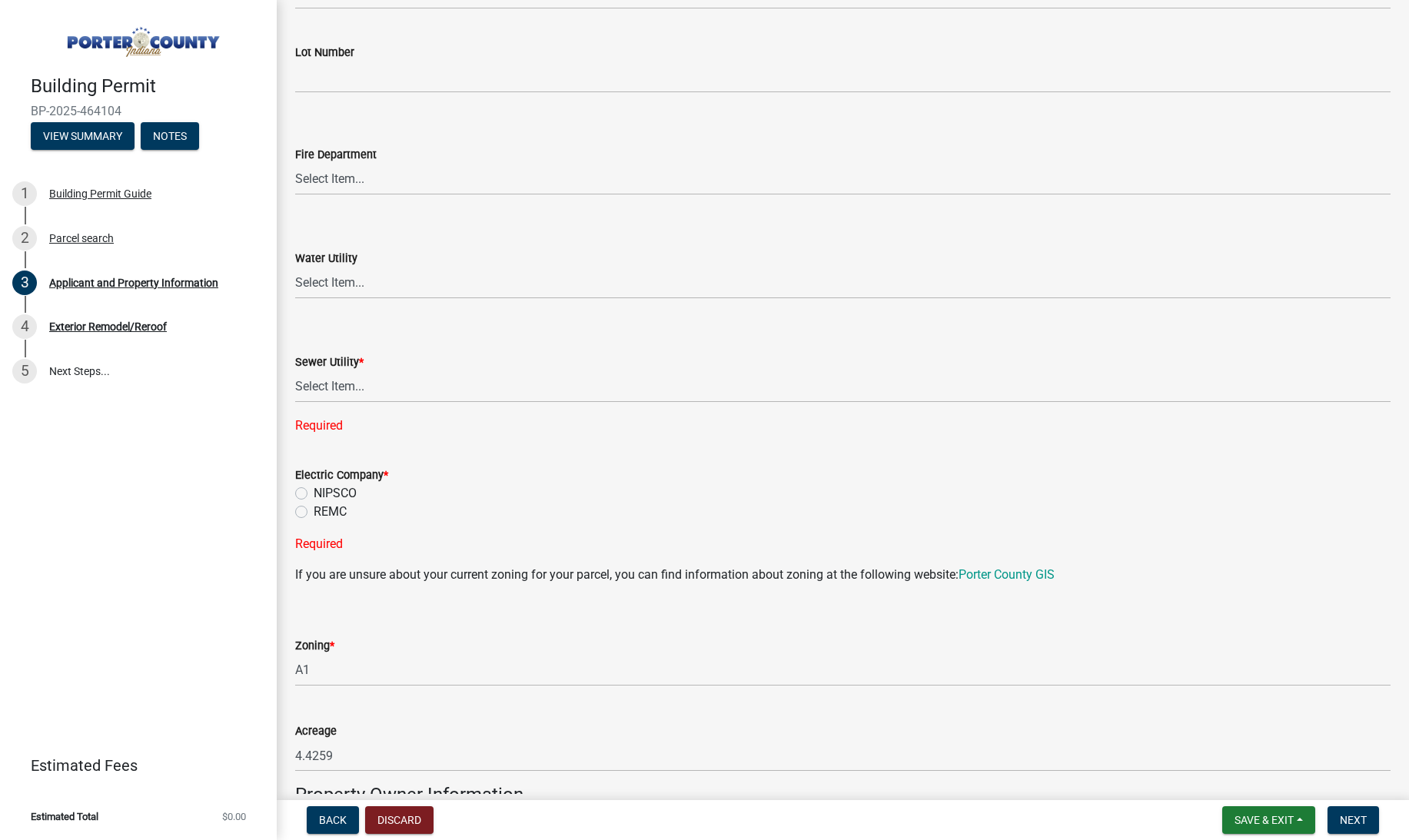
scroll to position [892, 0]
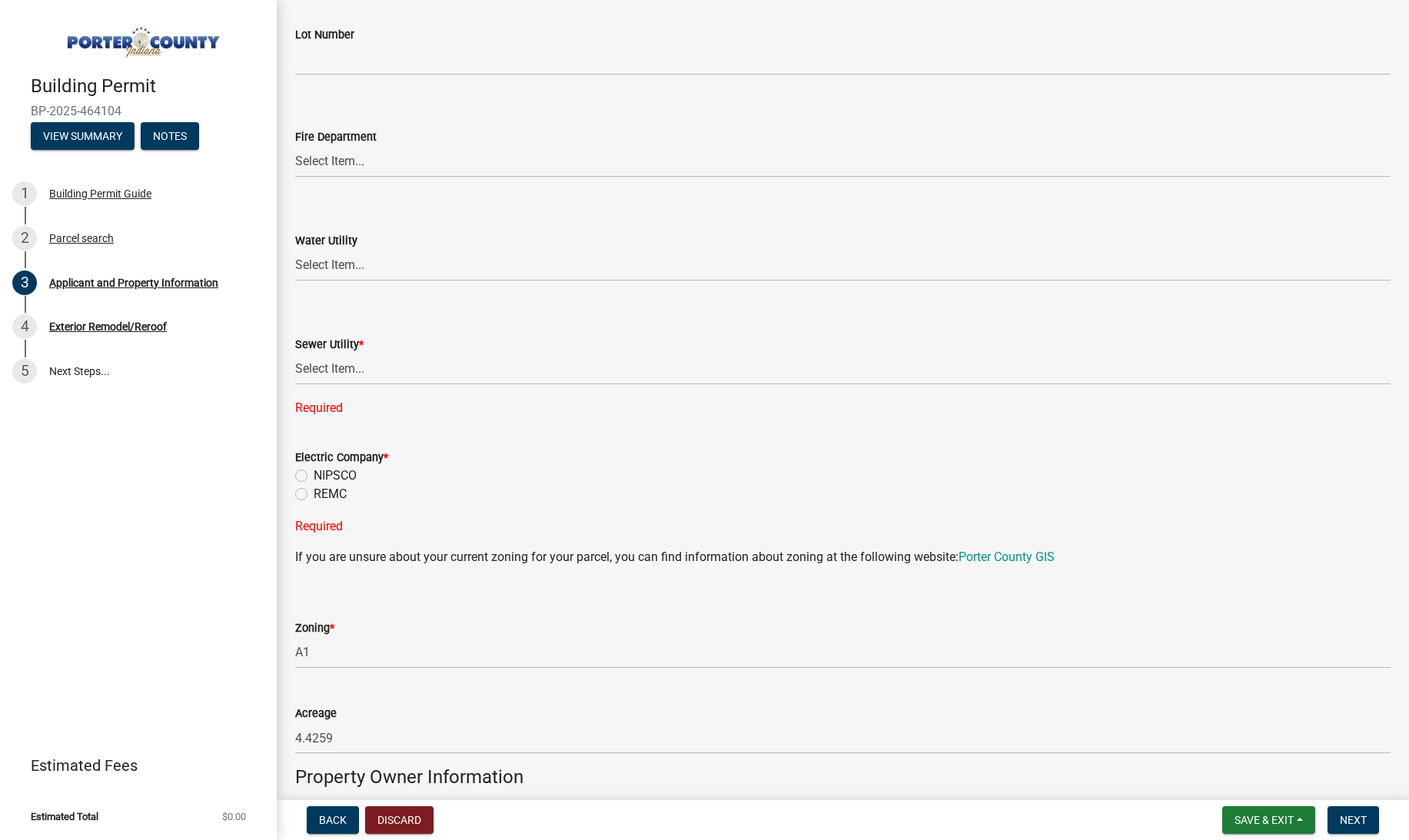
click at [348, 472] on label "NIPSCO" at bounding box center [336, 476] width 43 height 18
click at [324, 472] on input "NIPSCO" at bounding box center [319, 472] width 10 height 10
radio input "true"
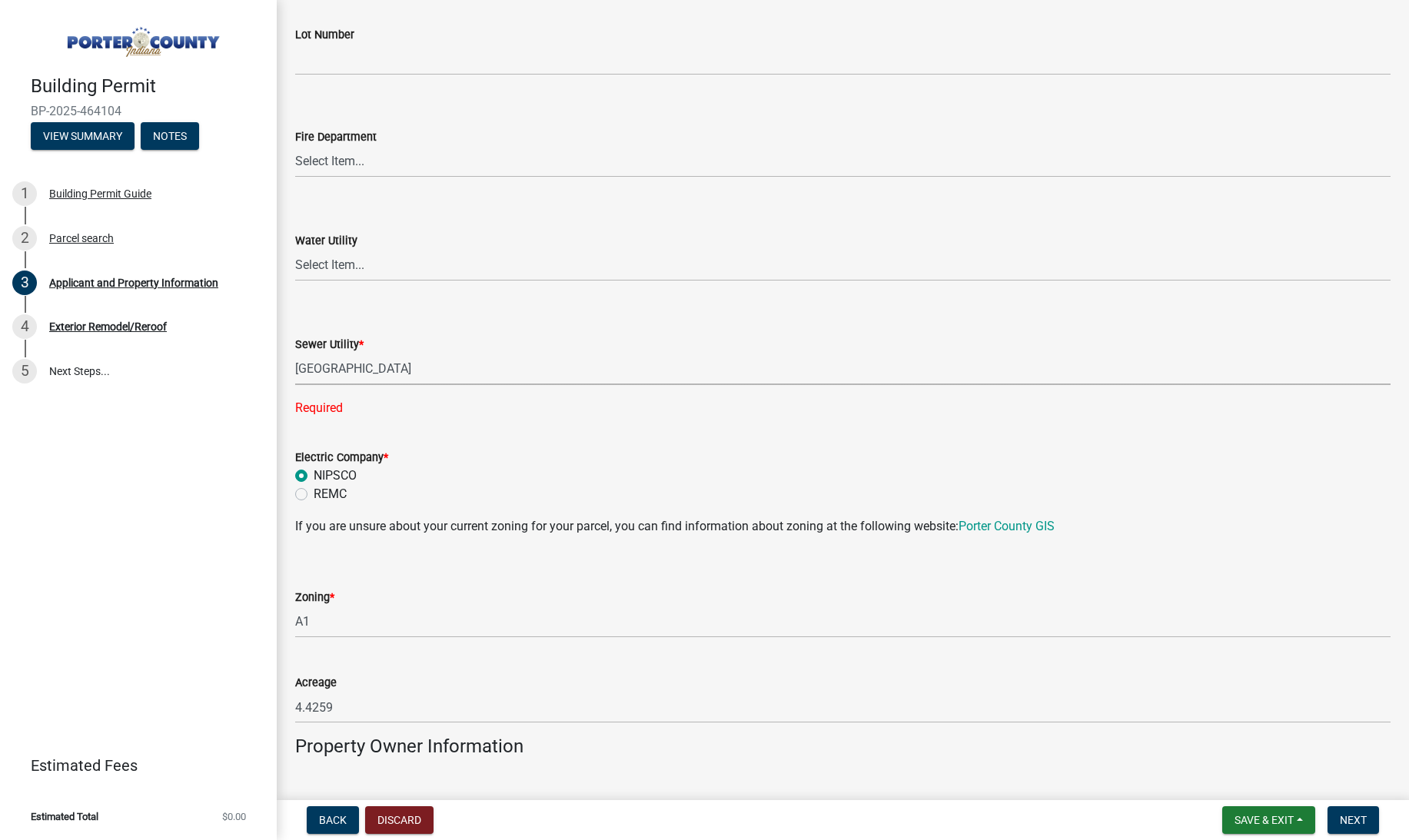
select select "0ba2db78-5dbf-43b9-a42c-6cccc1e5ba15"
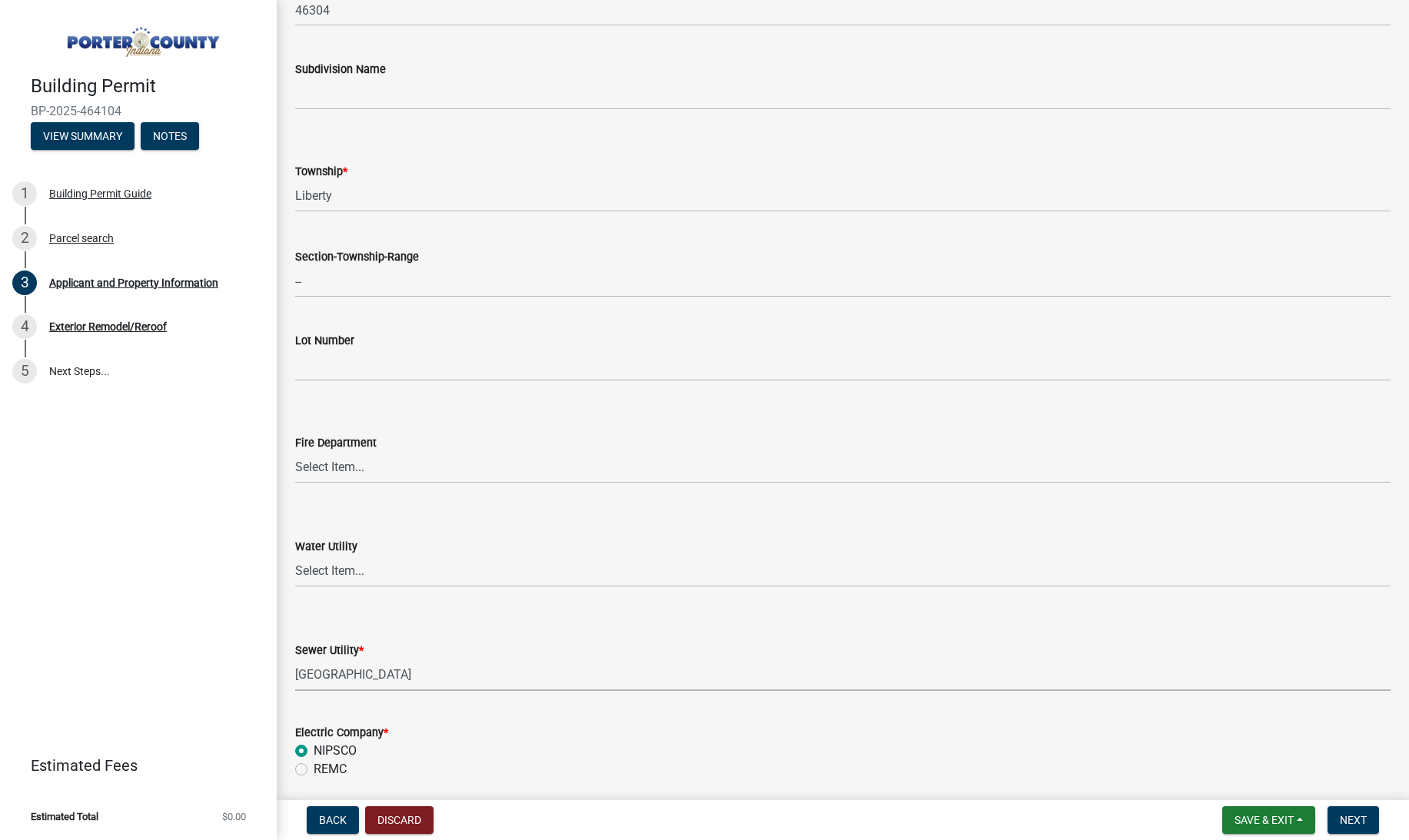
scroll to position [173, 0]
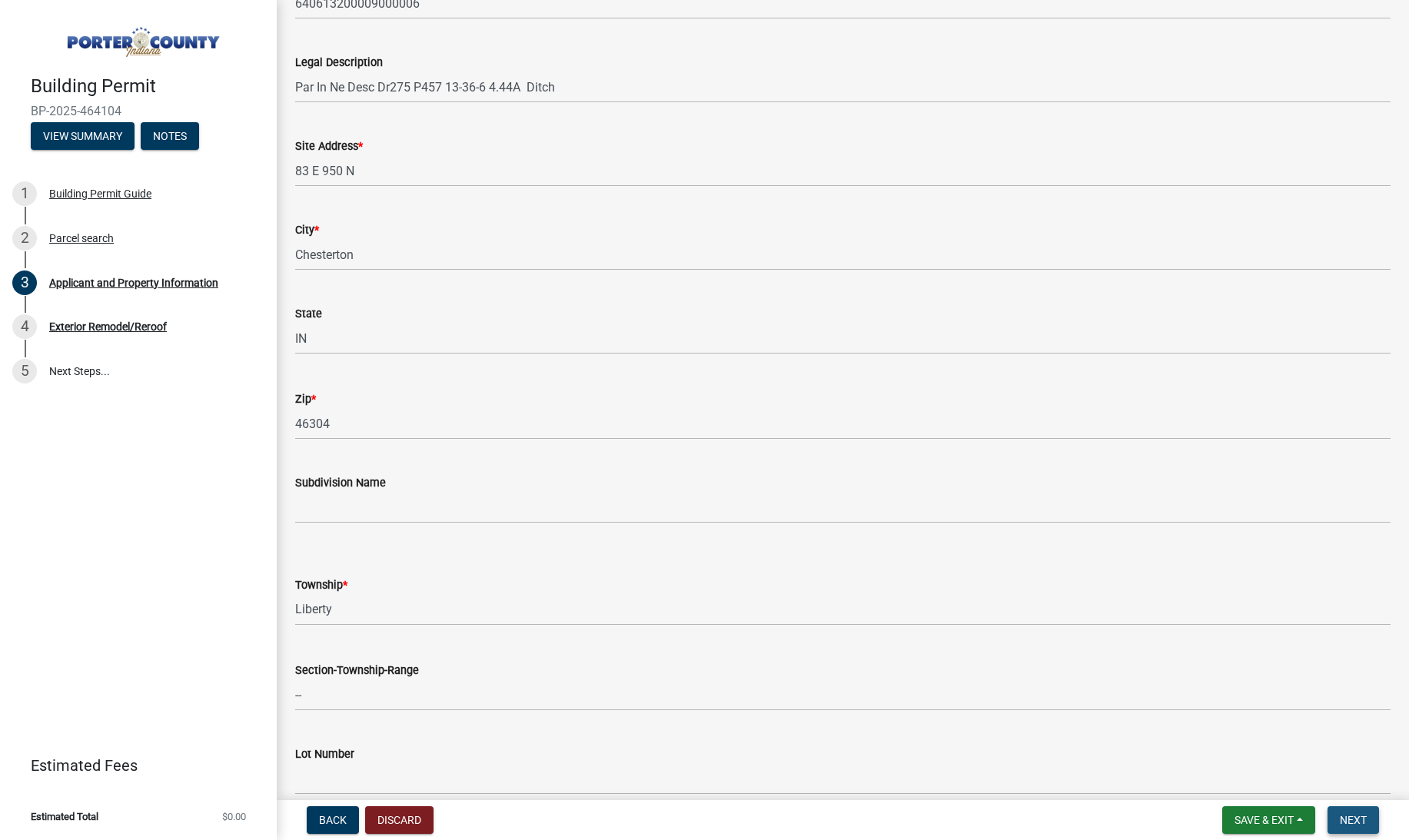
click at [1375, 828] on button "Next" at bounding box center [1354, 819] width 51 height 27
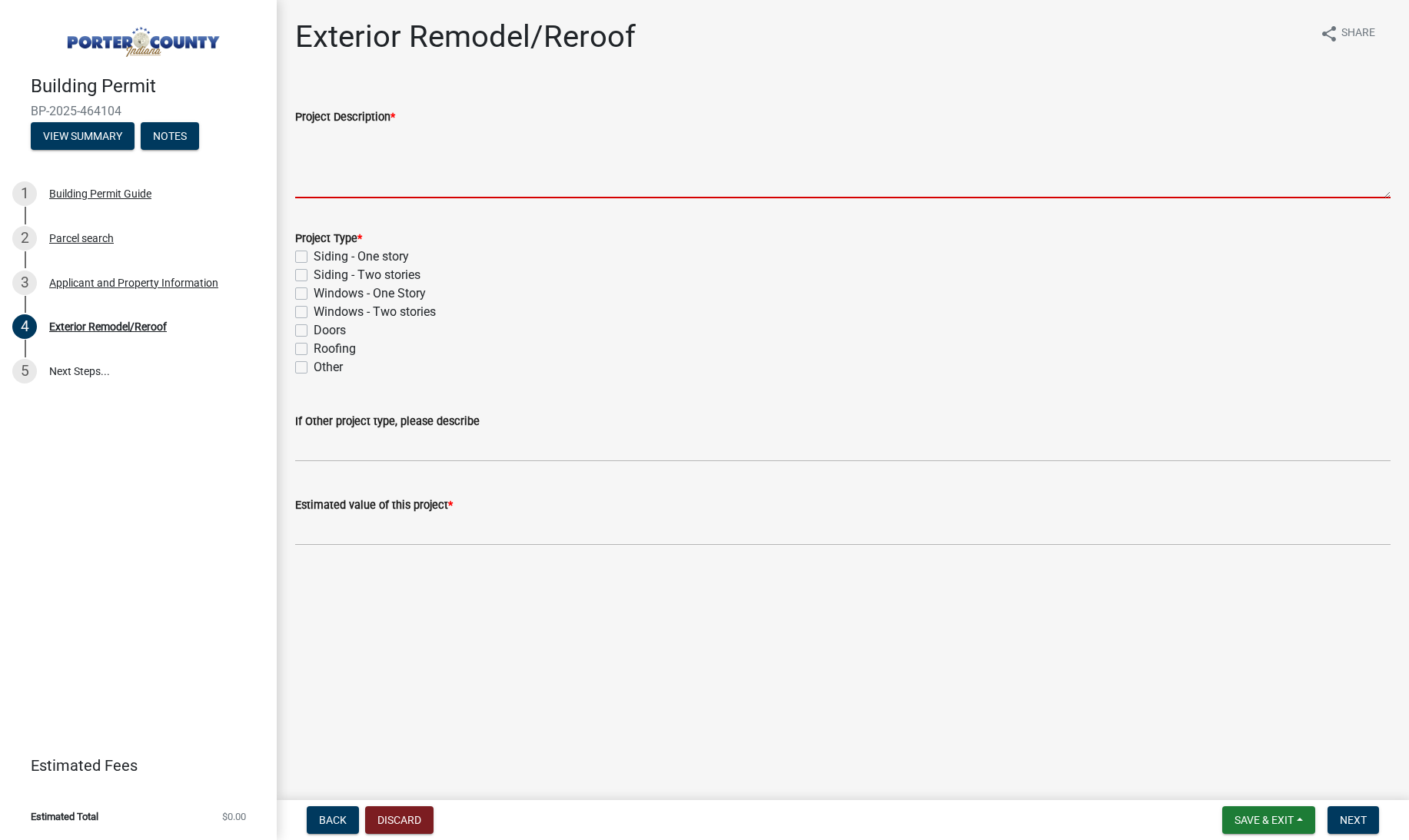
click at [336, 135] on textarea "Project Description *" at bounding box center [843, 162] width 1096 height 72
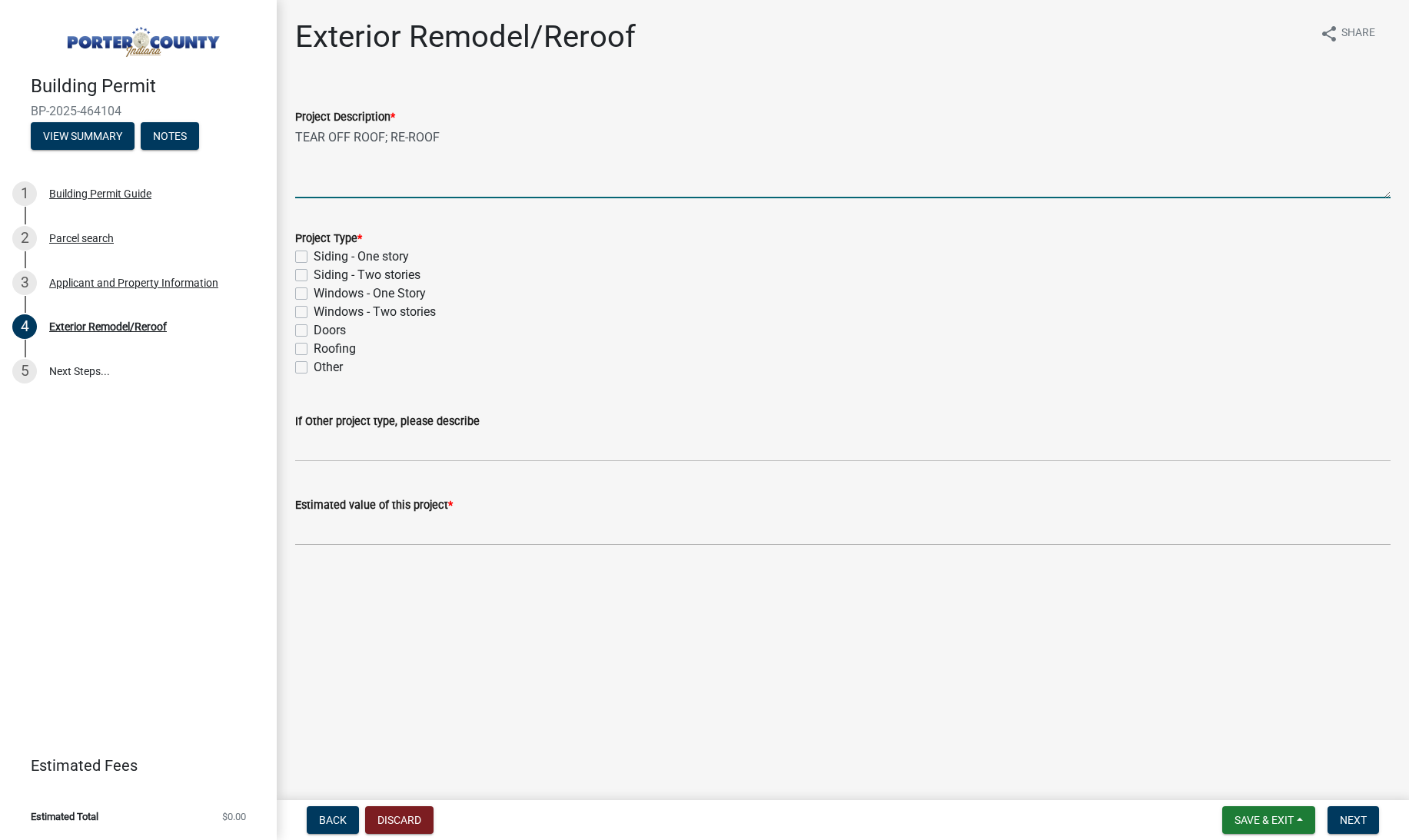
type textarea "TEAR OFF ROOF; RE-ROOF"
click at [350, 349] on label "Roofing" at bounding box center [335, 349] width 42 height 18
click at [324, 349] on input "Roofing" at bounding box center [319, 344] width 10 height 10
checkbox input "true"
checkbox input "false"
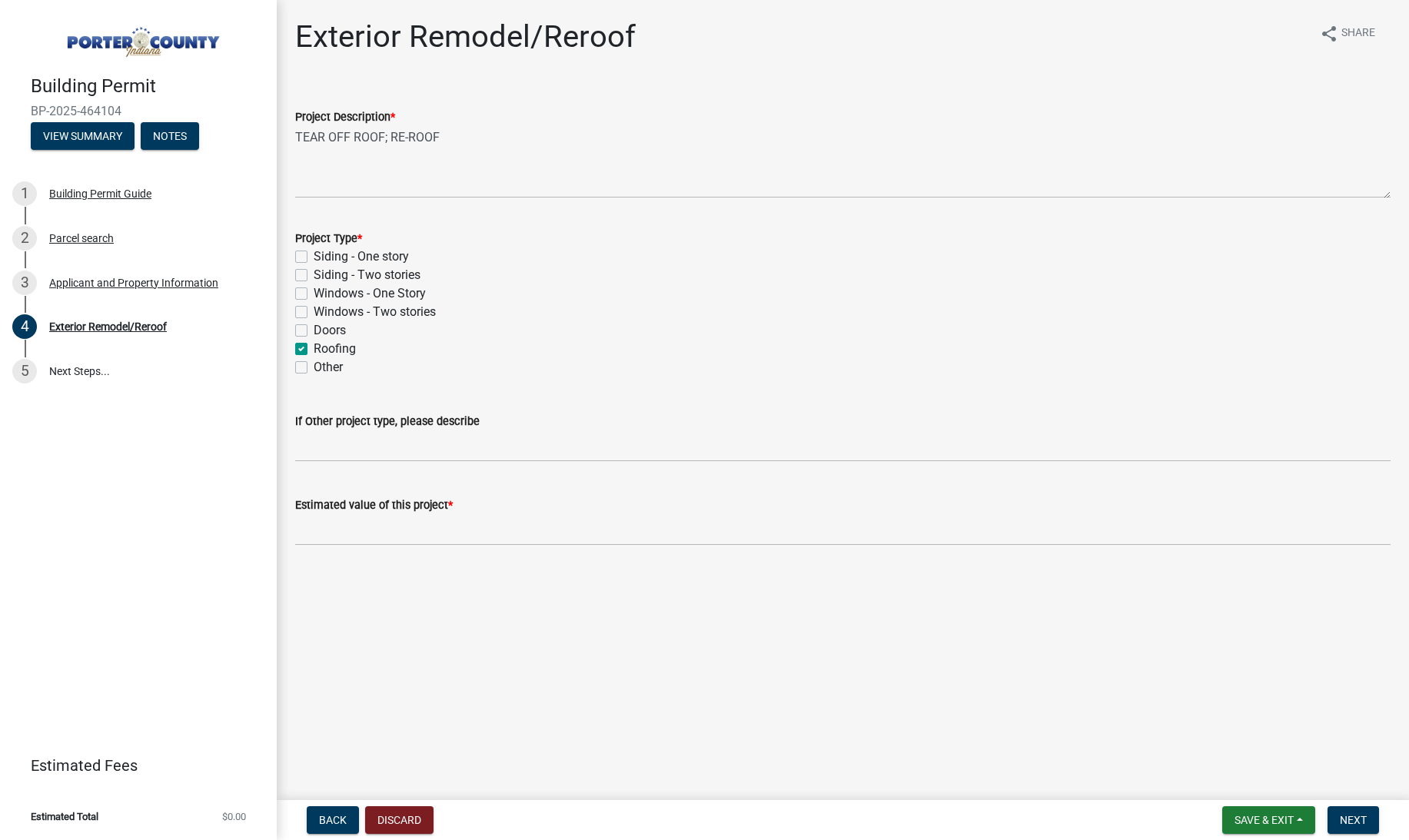
checkbox input "false"
checkbox input "true"
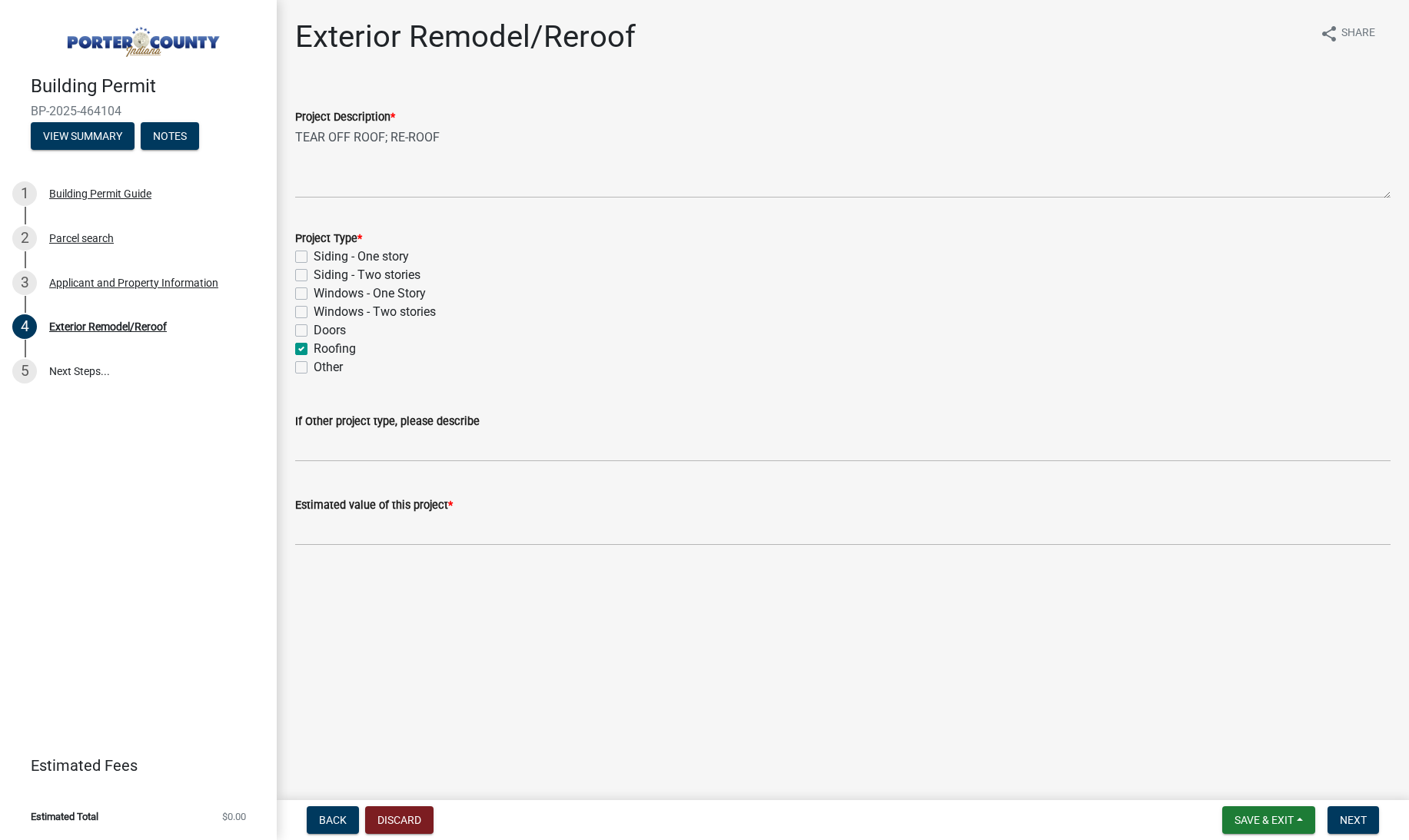
checkbox input "false"
click at [440, 532] on input "text" at bounding box center [843, 529] width 1096 height 31
paste input "13,415.83"
type input "13415.83"
click at [530, 570] on div "Exterior Remodel/Reroof share Share Project Description * TEAR OFF ROOF; RE-ROO…" at bounding box center [843, 296] width 1119 height 555
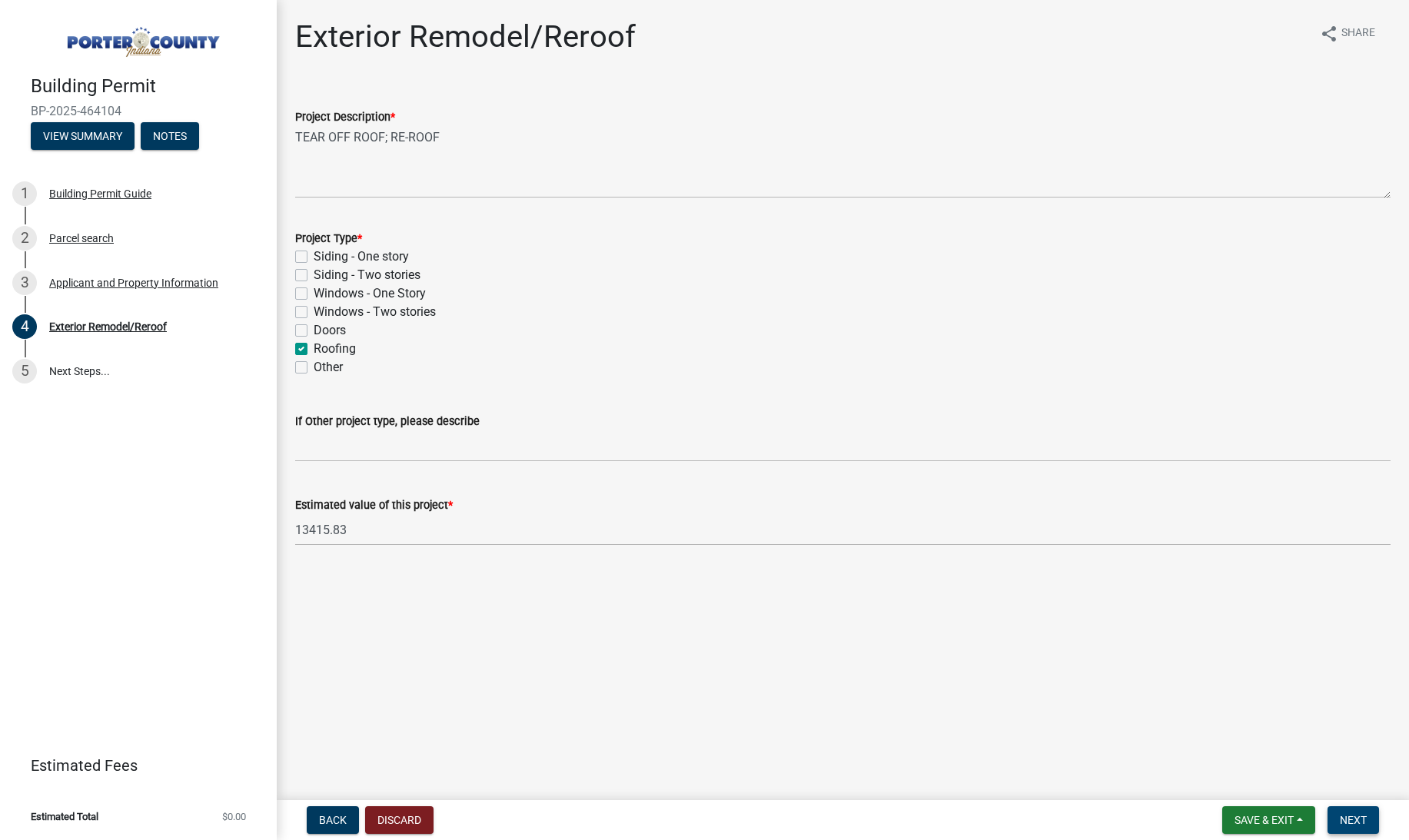
click at [1354, 827] on button "Next" at bounding box center [1354, 819] width 51 height 27
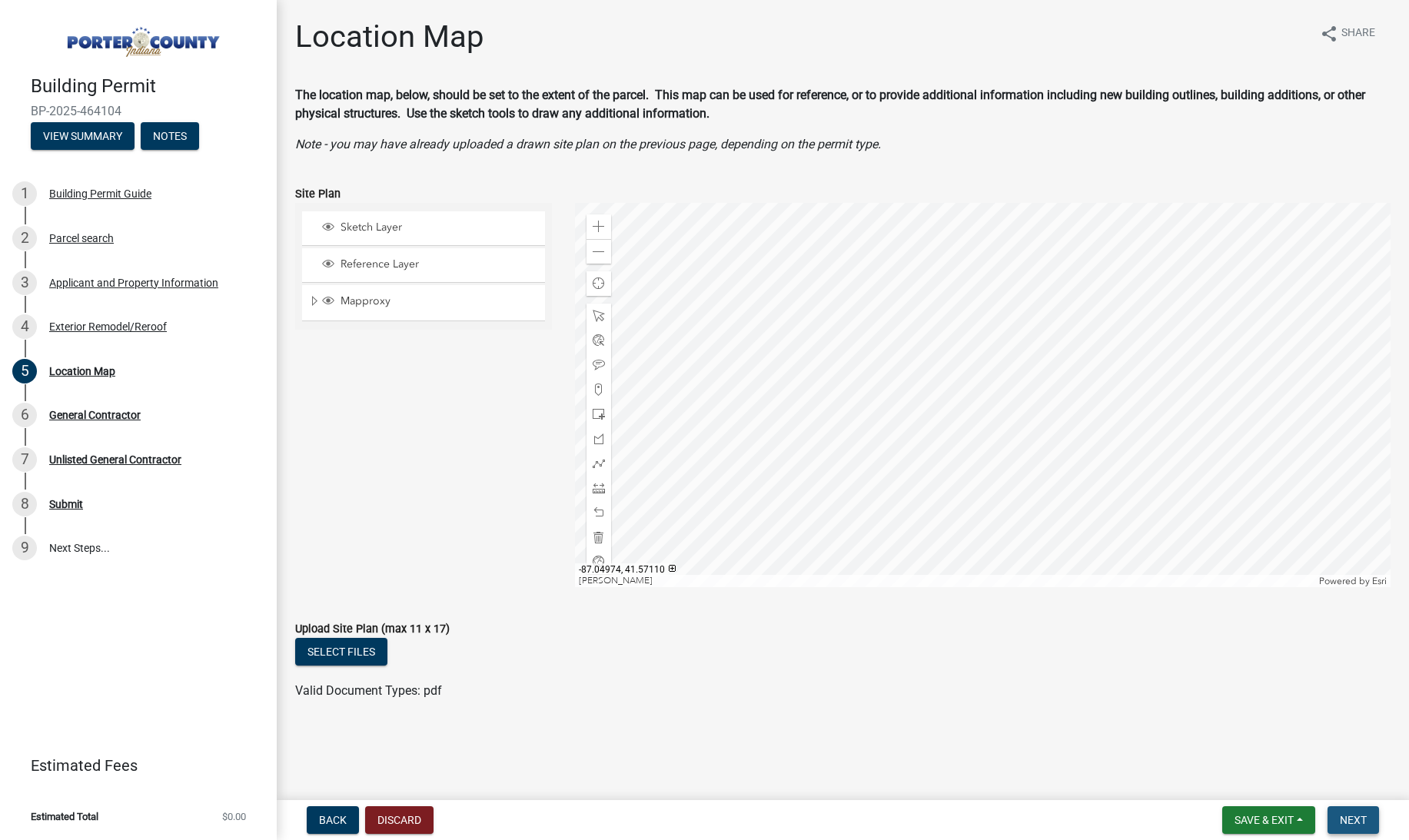
click at [1354, 811] on button "Next" at bounding box center [1354, 819] width 51 height 27
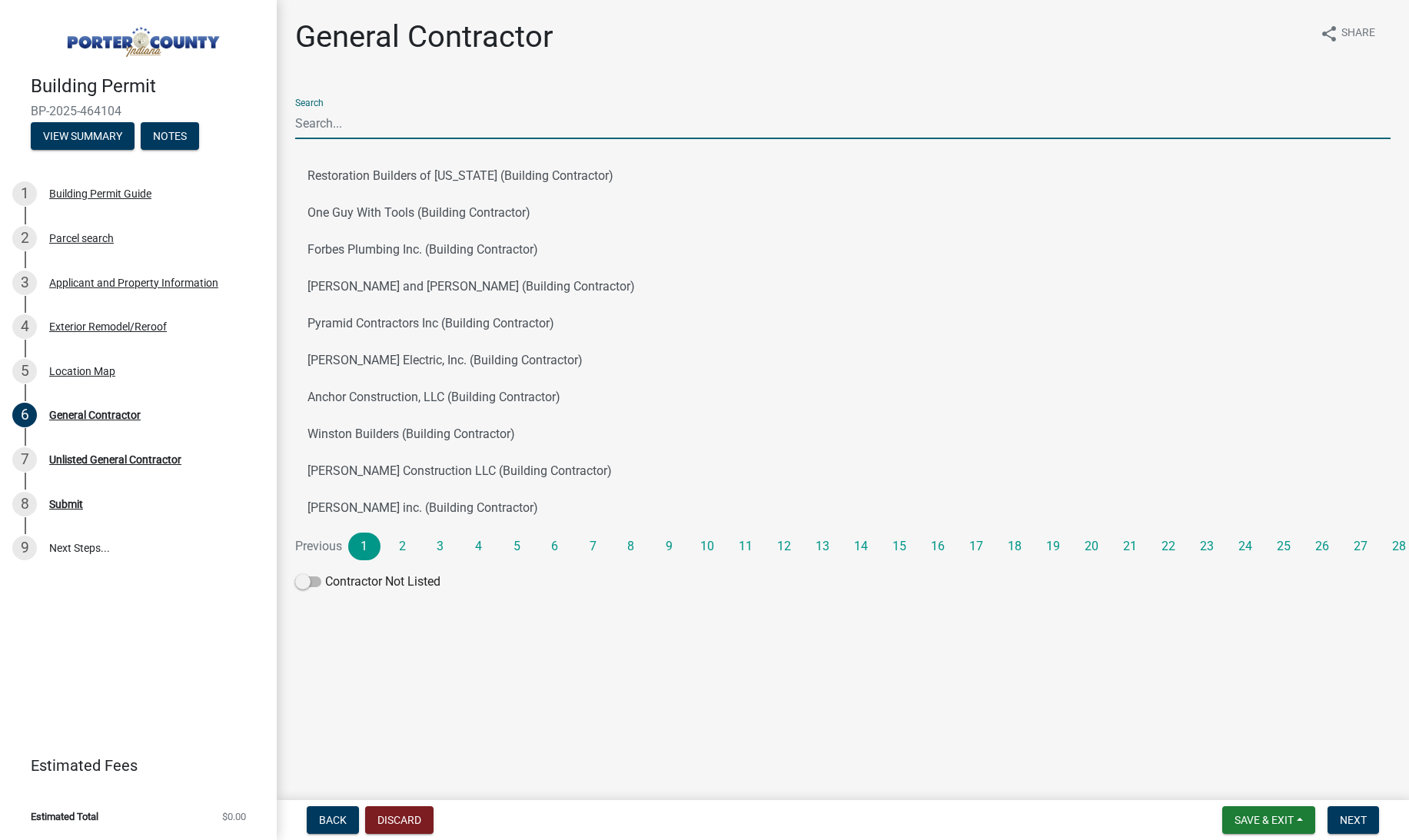
click at [378, 123] on input "Search" at bounding box center [843, 123] width 1096 height 31
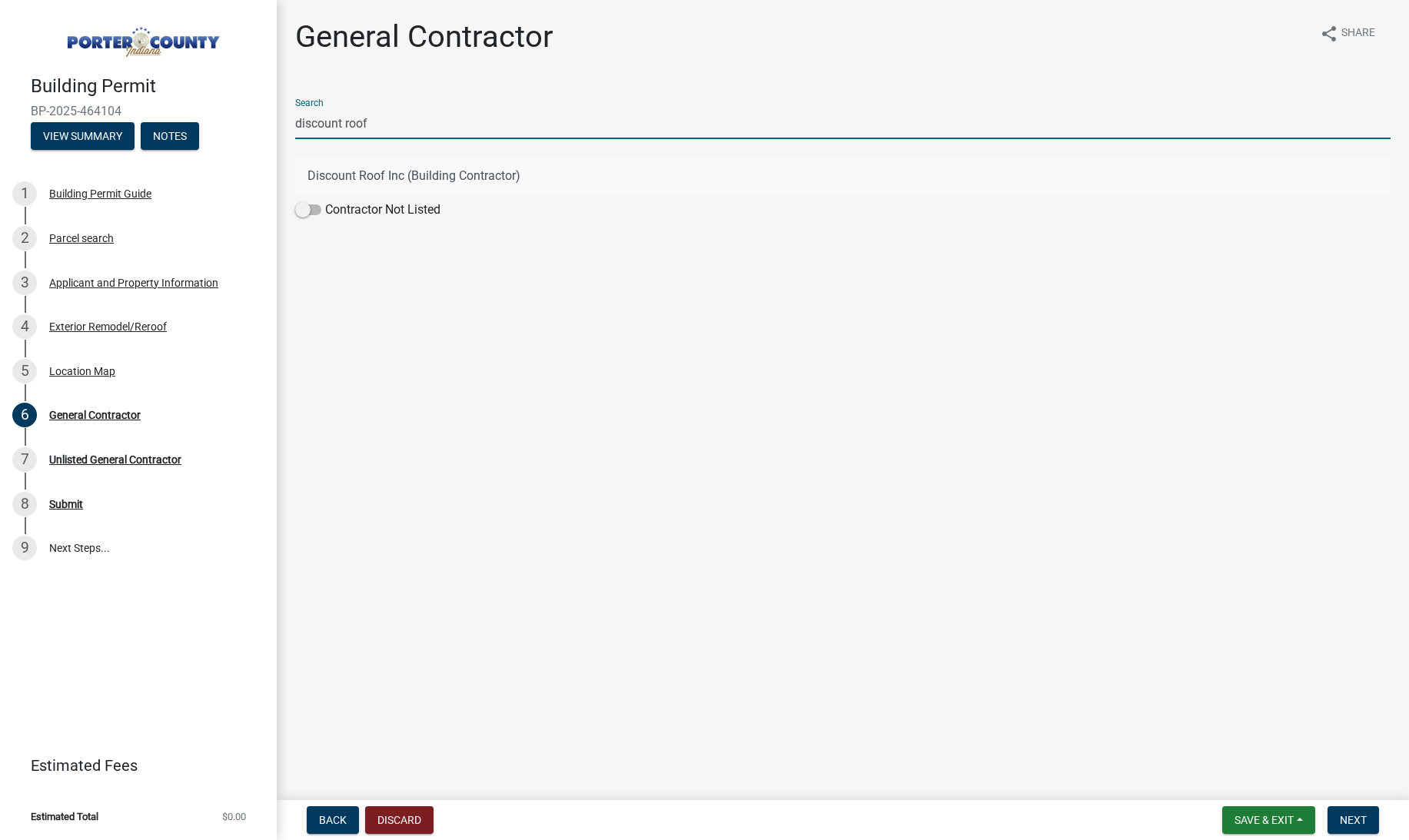
type input "discount roof"
click at [399, 164] on button "Discount Roof Inc (Building Contractor)" at bounding box center [843, 176] width 1096 height 37
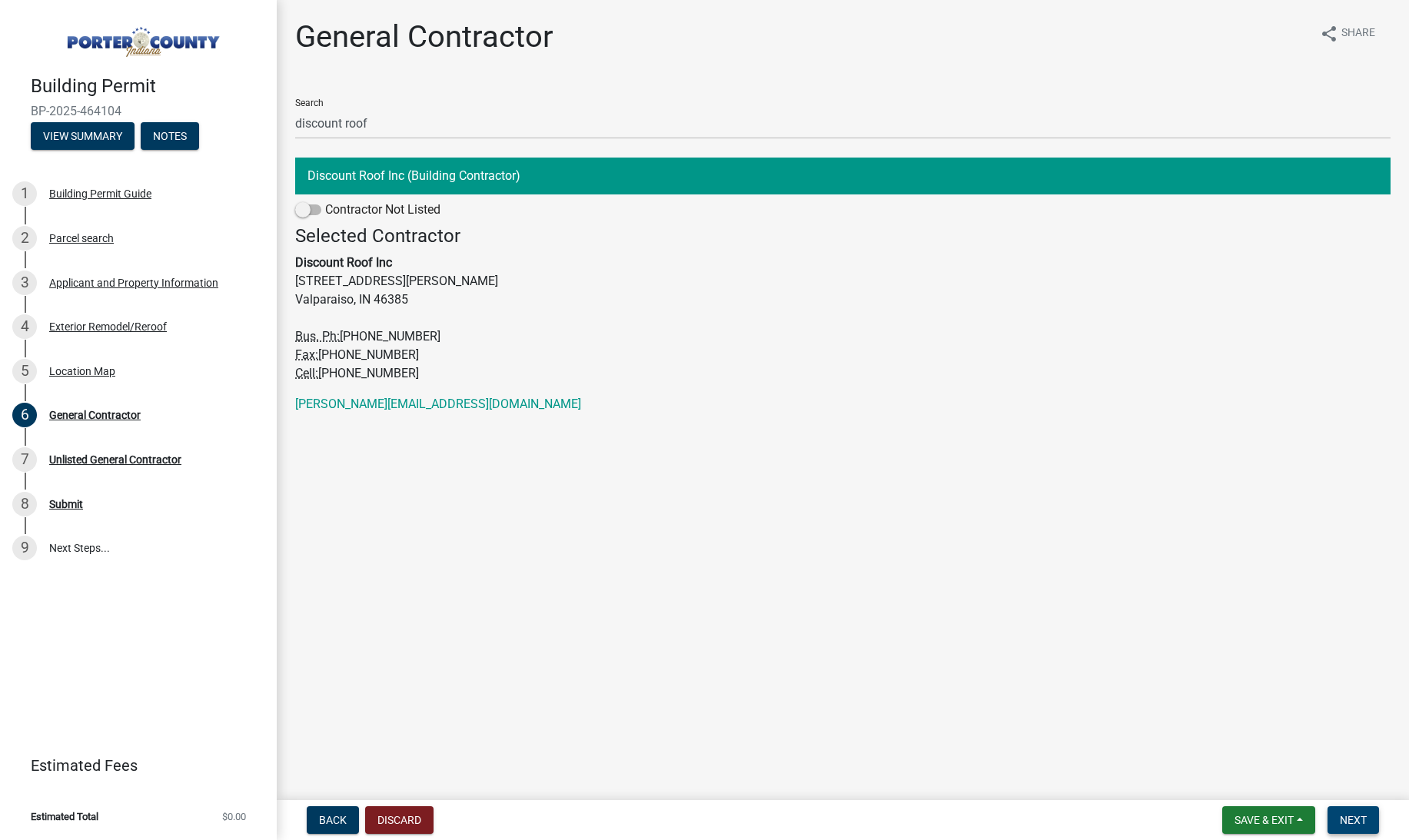
click at [1361, 823] on span "Next" at bounding box center [1354, 819] width 27 height 12
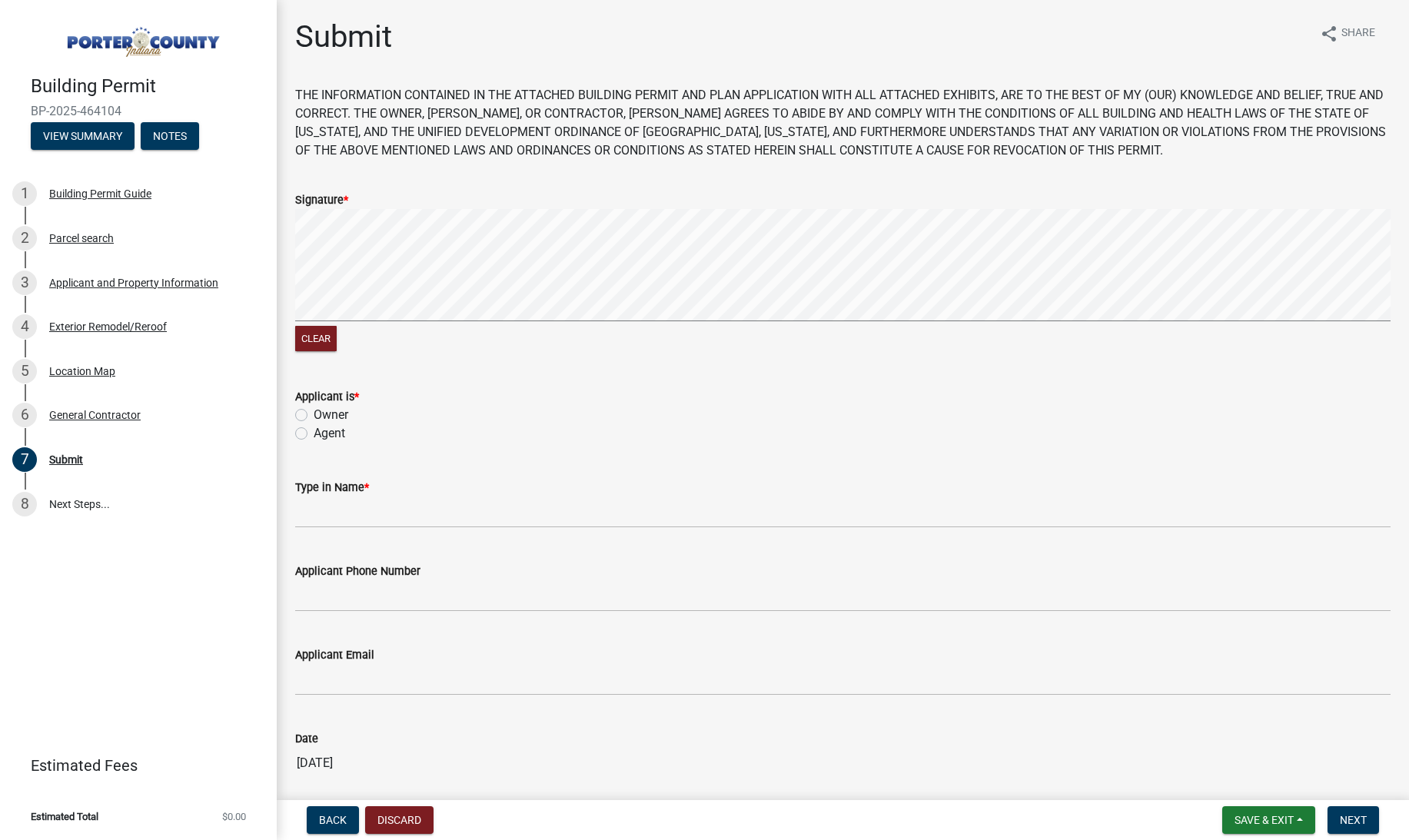
drag, startPoint x: 340, startPoint y: 427, endPoint x: 347, endPoint y: 442, distance: 16.6
click at [340, 428] on label "Agent" at bounding box center [330, 434] width 31 height 18
click at [324, 428] on input "Agent" at bounding box center [319, 429] width 10 height 10
radio input "true"
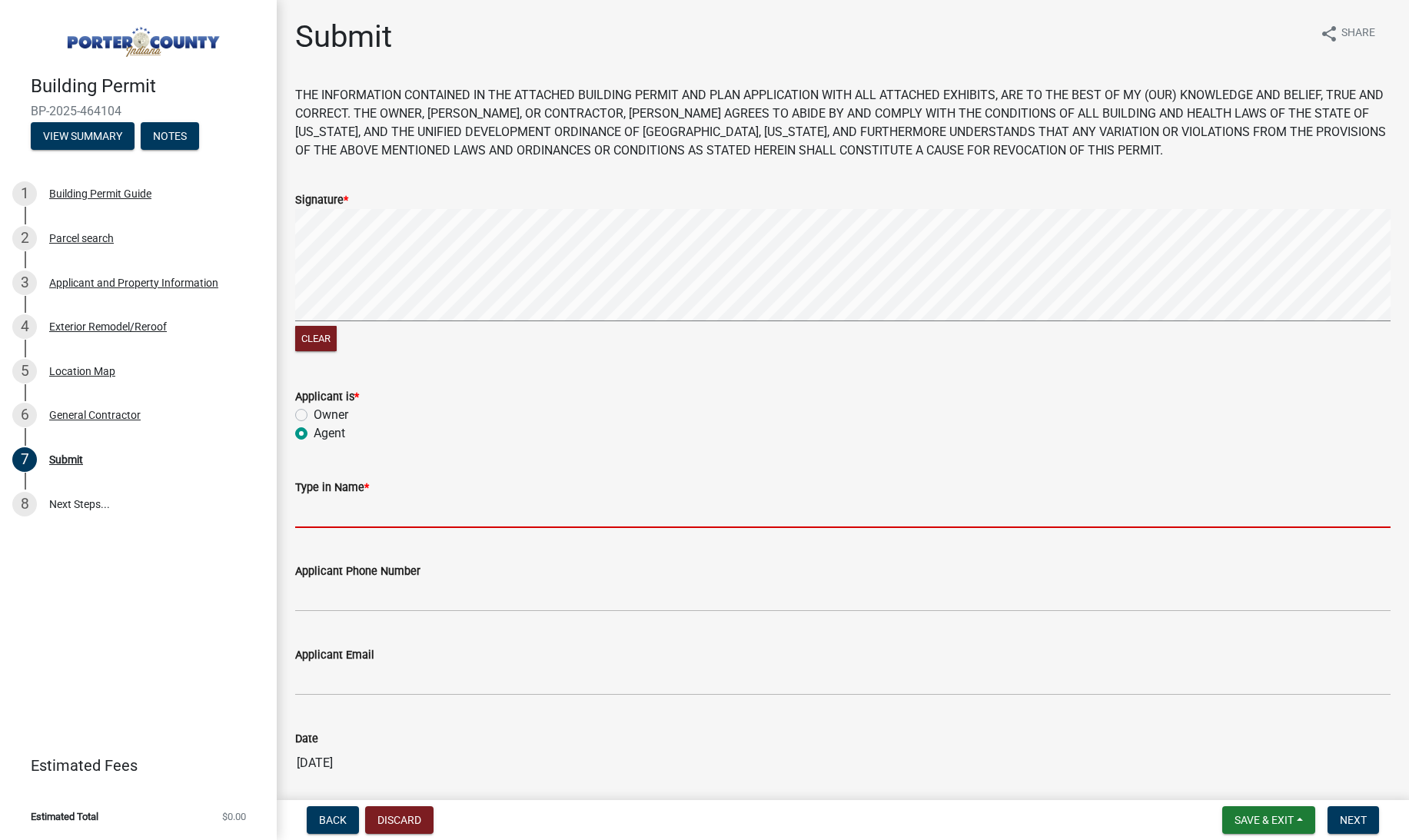
click at [356, 514] on input "Type in Name *" at bounding box center [843, 512] width 1096 height 31
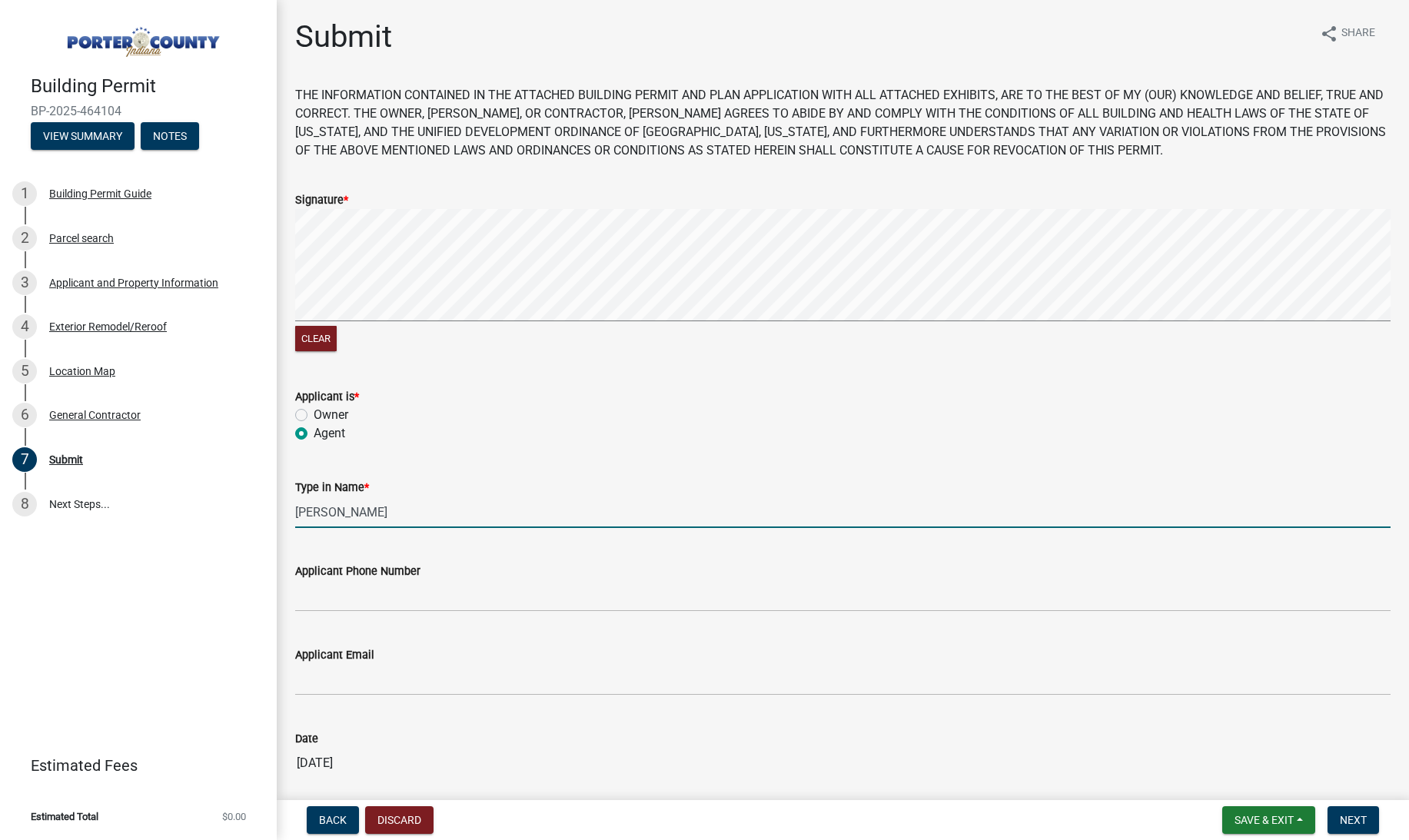
type input "[PERSON_NAME]"
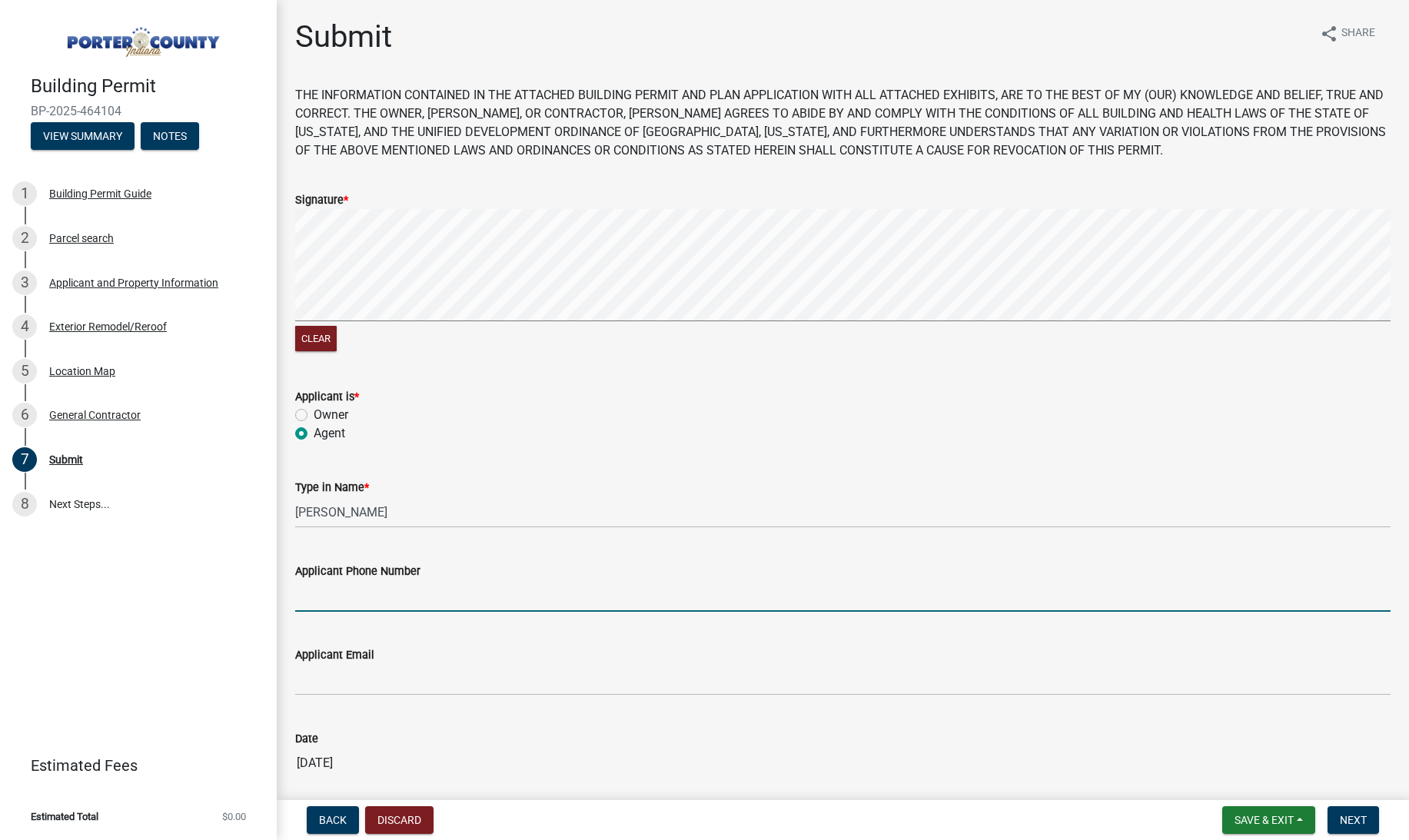
click at [374, 595] on input "Applicant Phone Number" at bounding box center [843, 596] width 1096 height 31
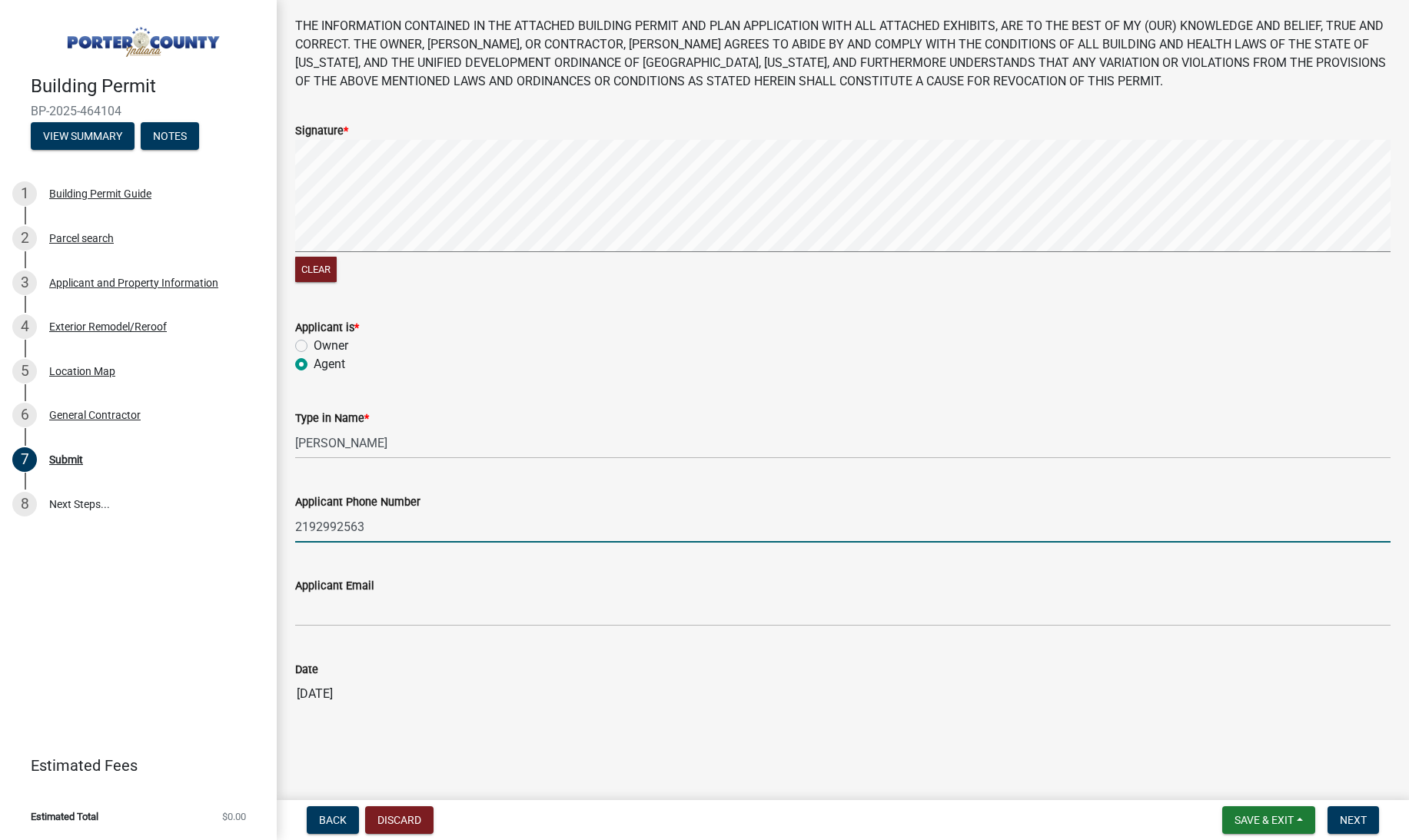
scroll to position [69, 0]
type input "2192992563"
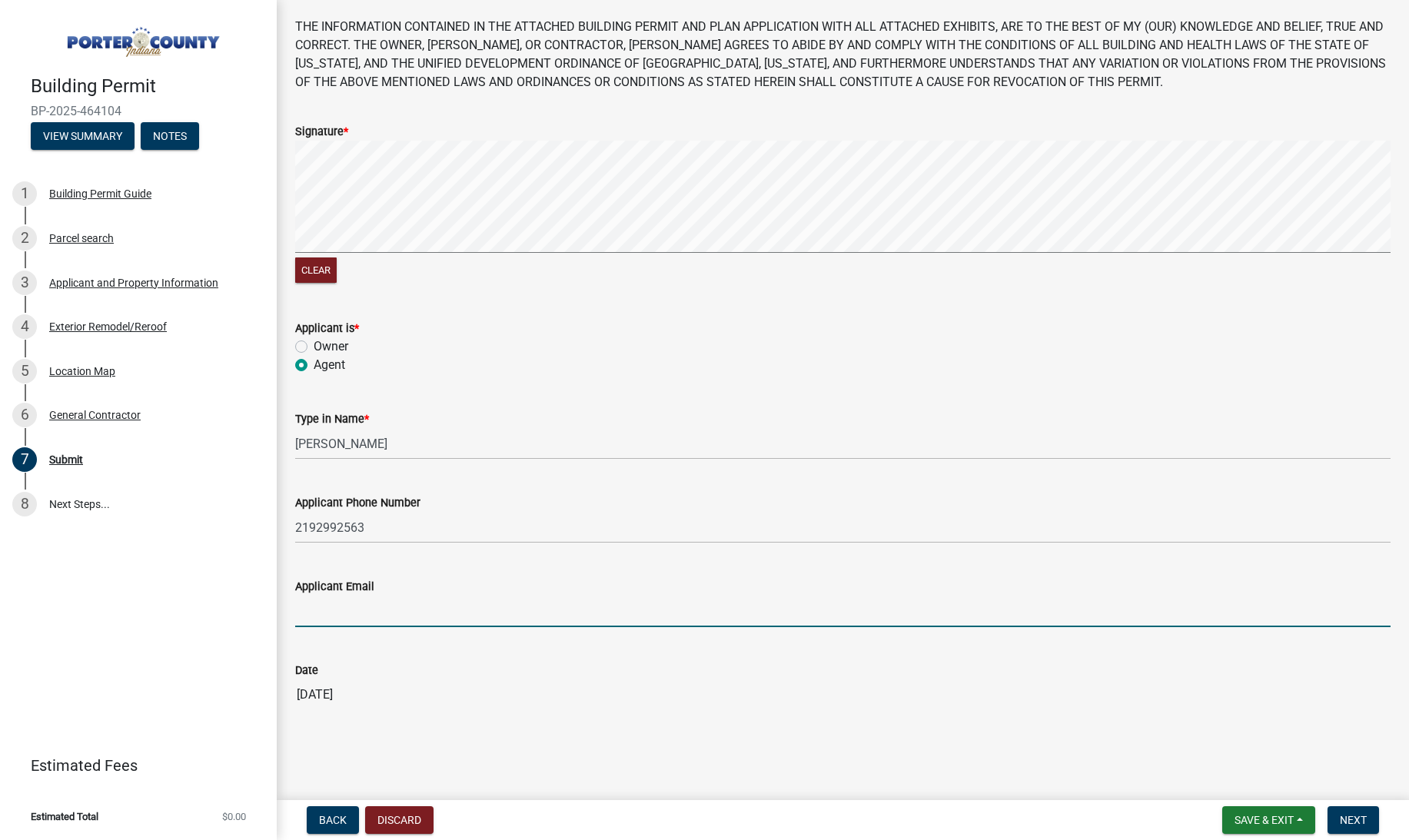
click at [375, 613] on input "Applicant Email" at bounding box center [843, 611] width 1096 height 31
type input "[EMAIL_ADDRESS][DOMAIN_NAME]"
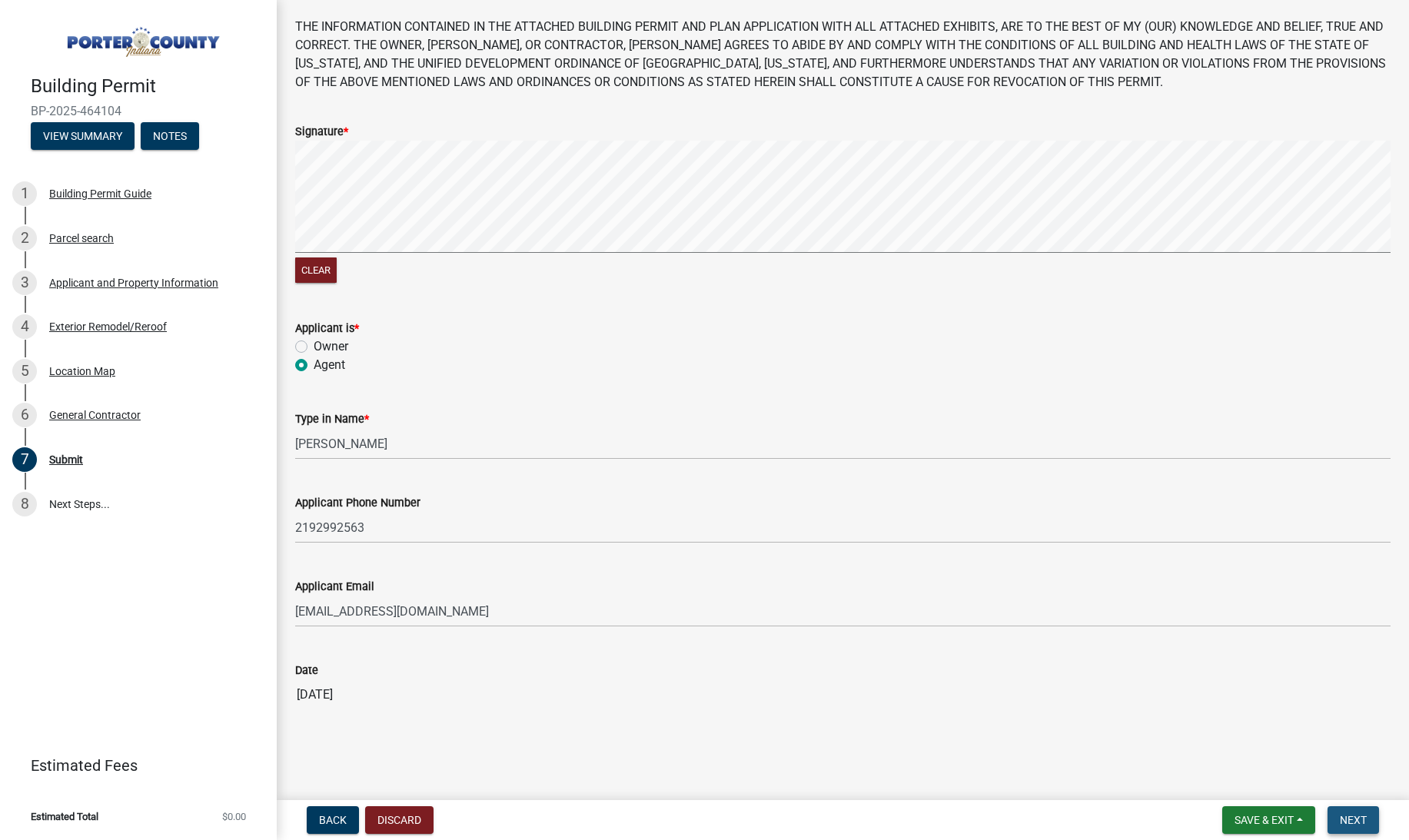
click at [1369, 817] on button "Next" at bounding box center [1354, 819] width 51 height 27
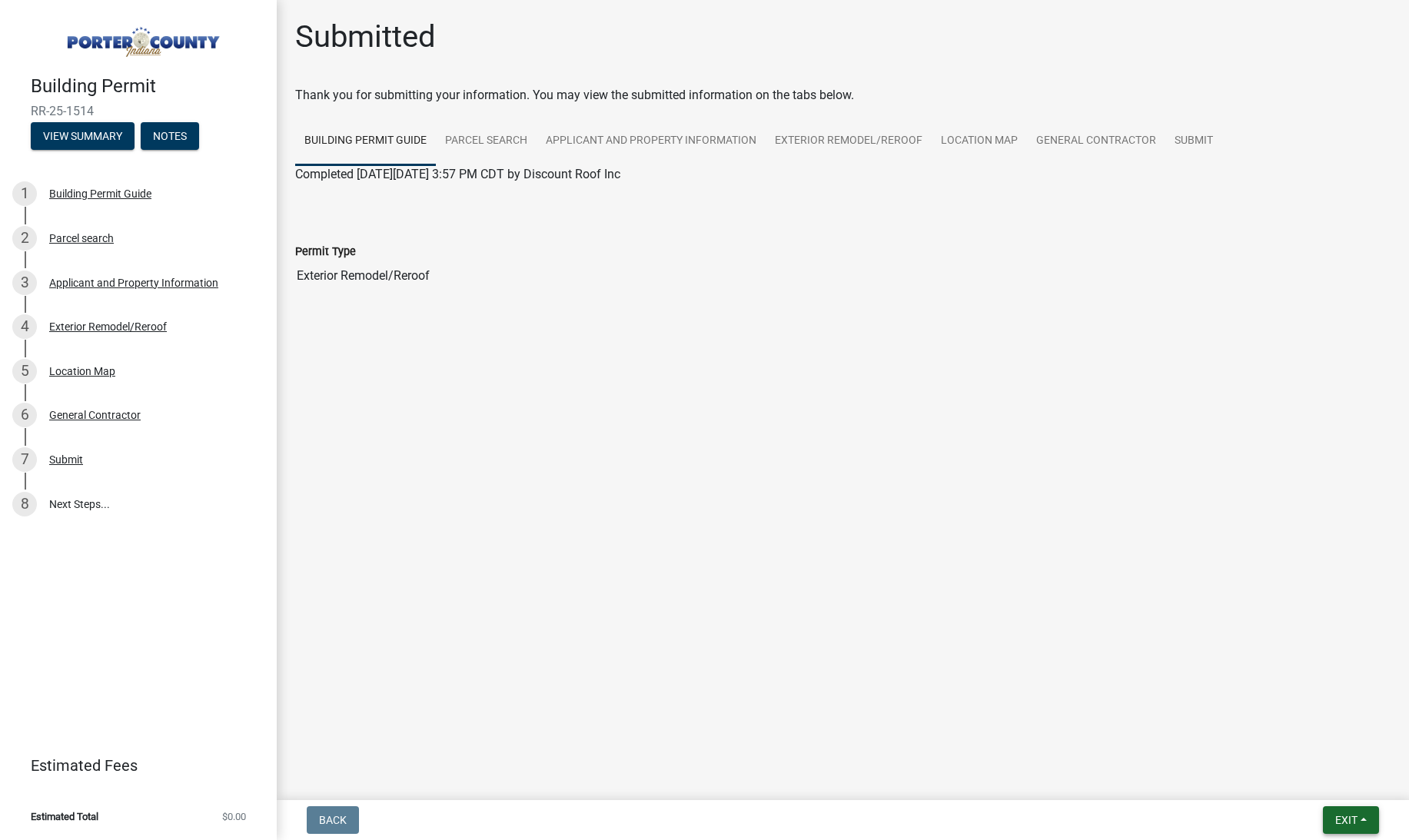
click at [1354, 806] on button "Exit" at bounding box center [1351, 819] width 56 height 27
click at [1349, 783] on button "Save & Exit" at bounding box center [1318, 780] width 123 height 37
